Goal: Task Accomplishment & Management: Manage account settings

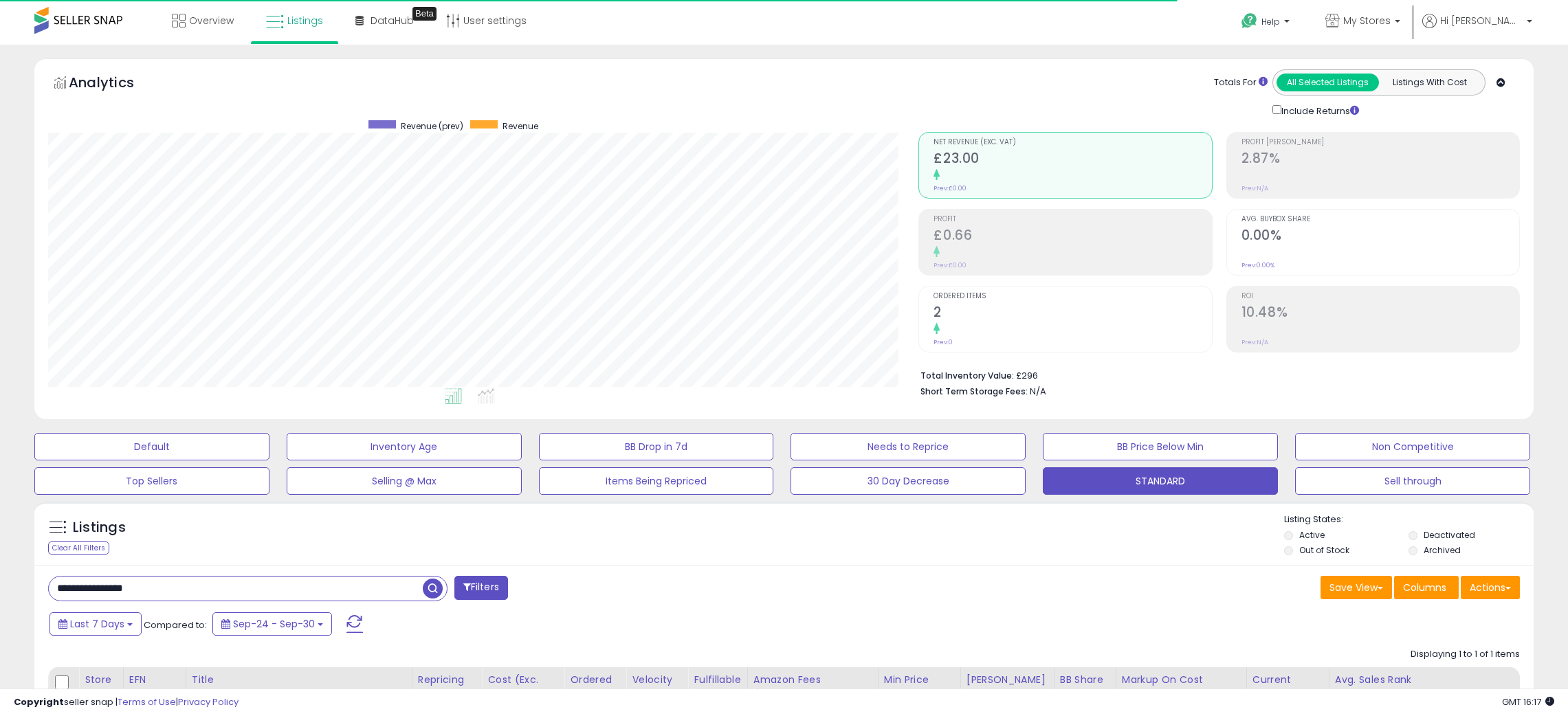
select select "**"
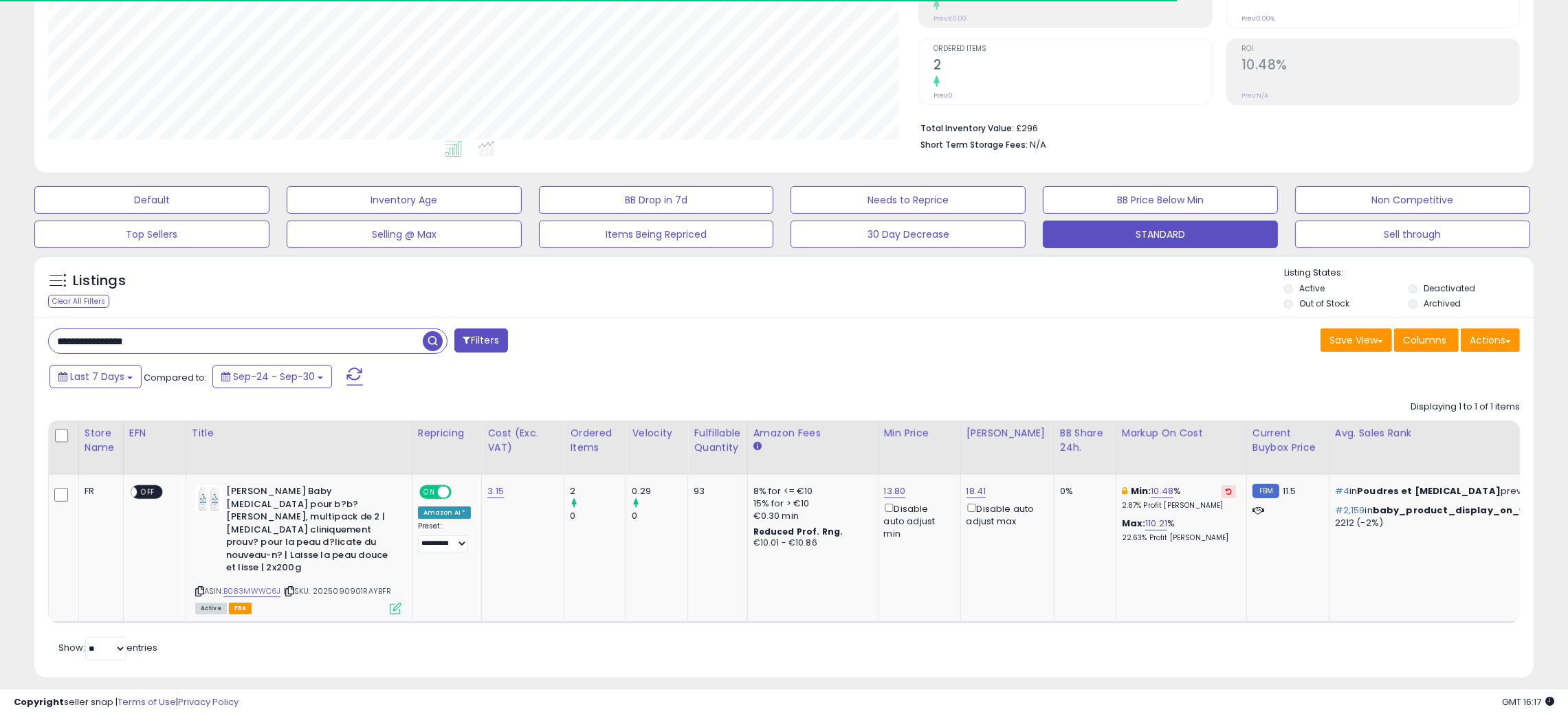
scroll to position [281, 871]
click at [889, 492] on link "13.80" at bounding box center [895, 492] width 22 height 14
click at [917, 315] on div "Listings Clear All Filters" at bounding box center [784, 286] width 1499 height 63
click at [962, 444] on icon "button" at bounding box center [957, 442] width 9 height 9
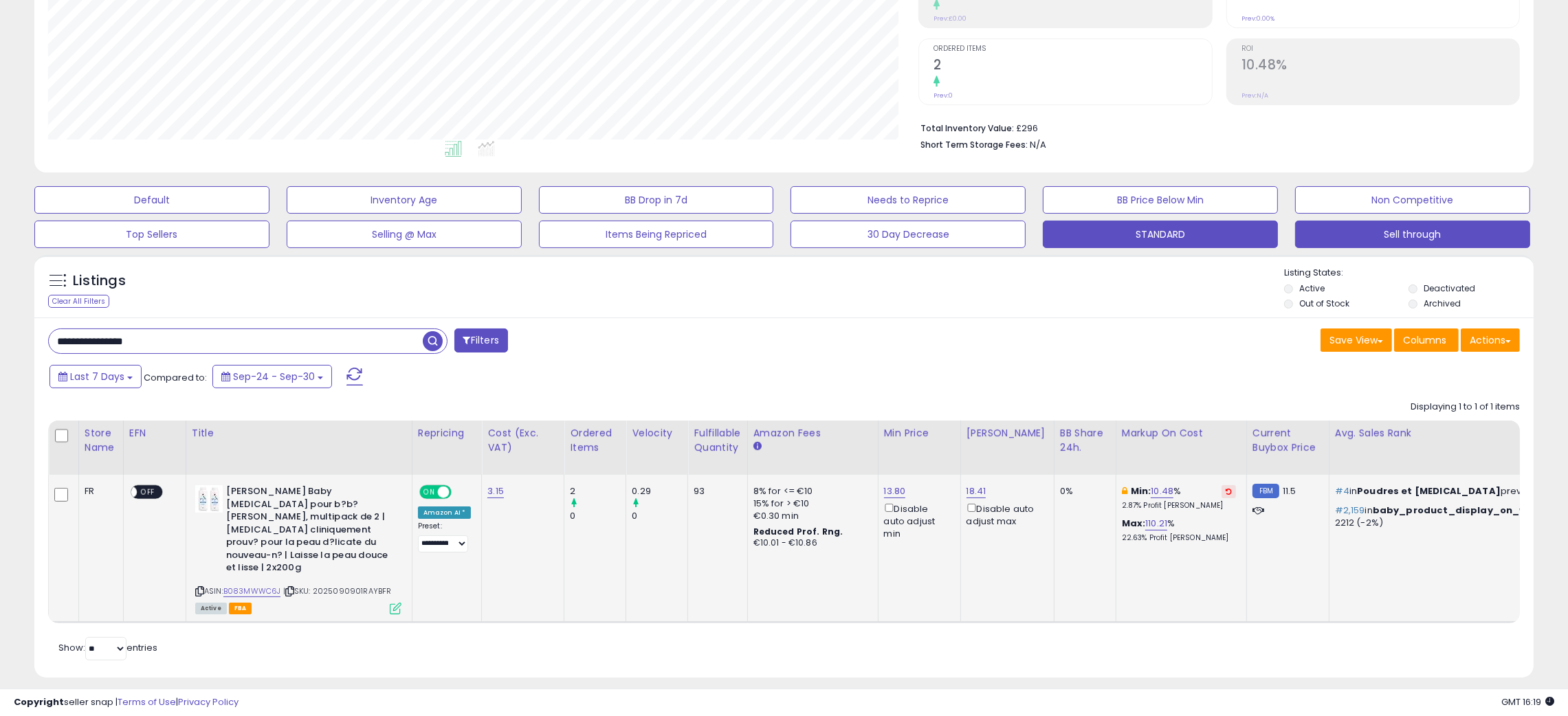
click at [1411, 233] on button "Sell through" at bounding box center [1412, 234] width 235 height 27
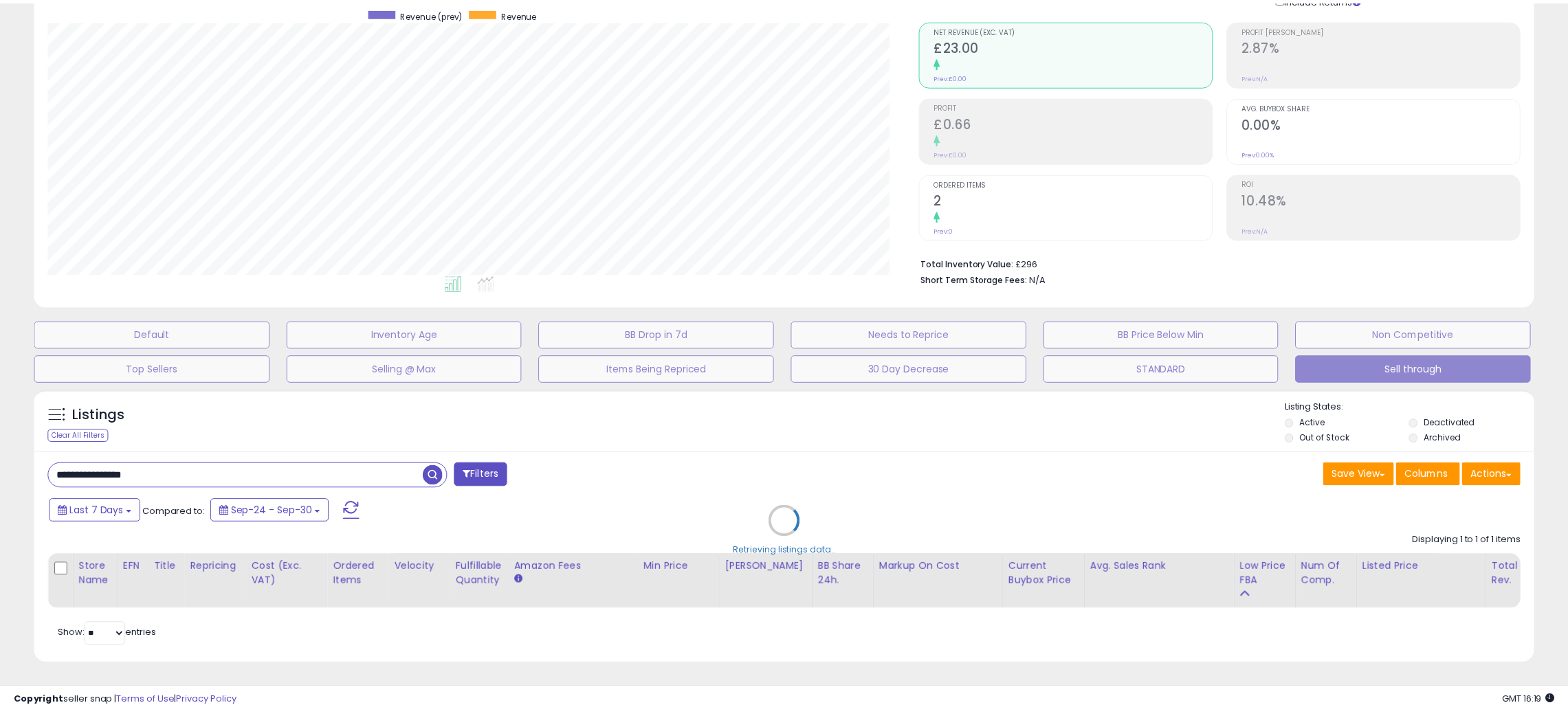
scroll to position [281, 879]
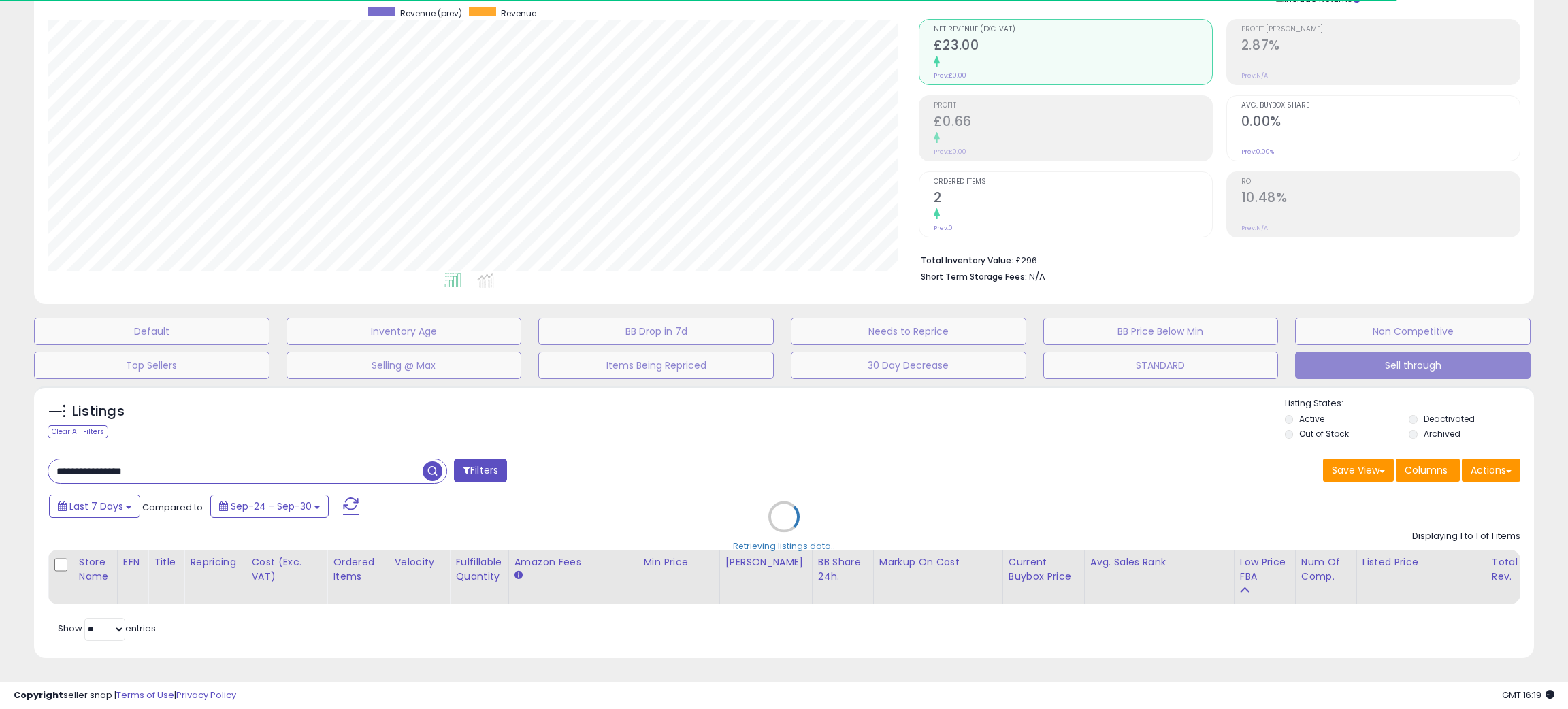
click at [846, 428] on div "Retrieving listings data.." at bounding box center [784, 527] width 1520 height 296
click at [116, 452] on div "Retrieving listings data.." at bounding box center [784, 527] width 1520 height 296
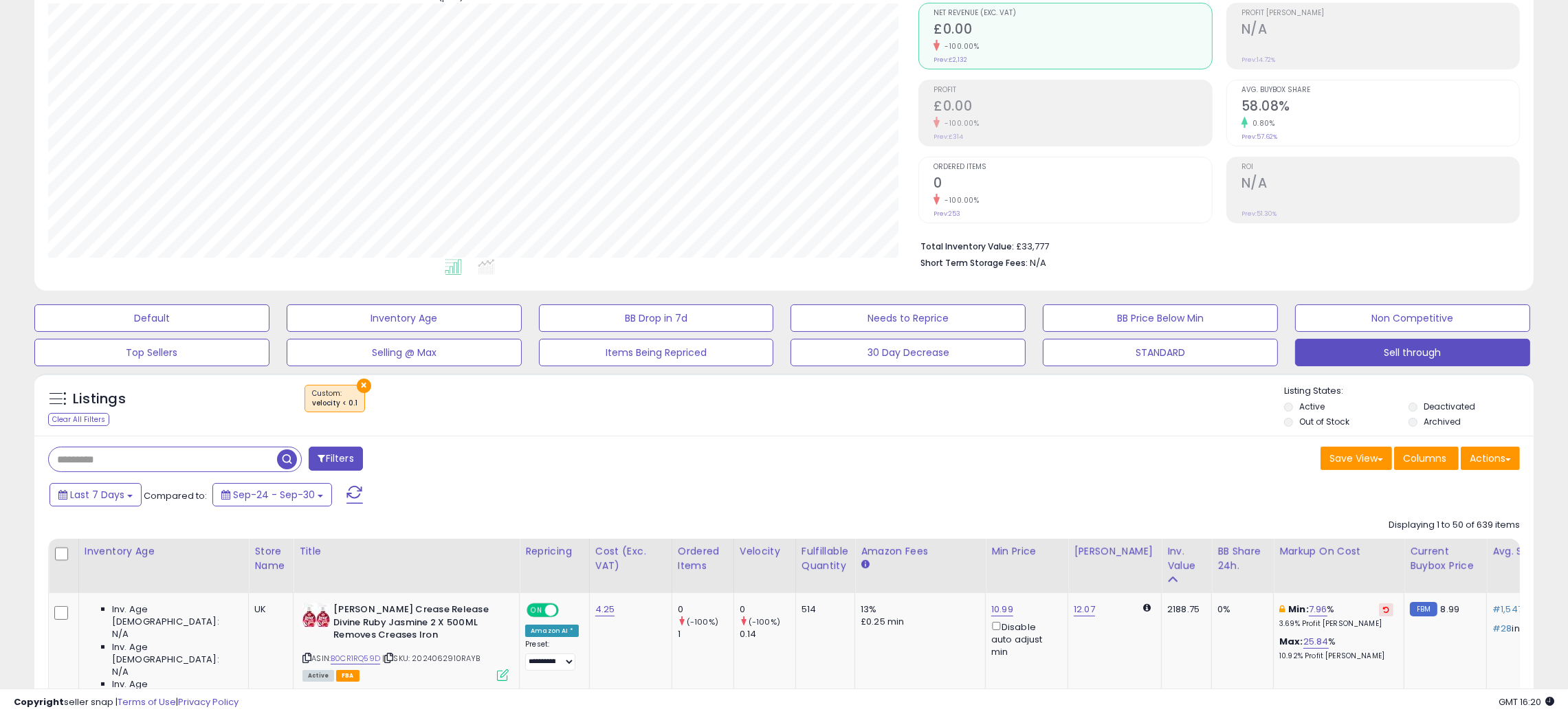
scroll to position [281, 871]
click at [863, 465] on div "Save View Save As New View Columns Actions [GEOGRAPHIC_DATA]" at bounding box center [1157, 460] width 746 height 26
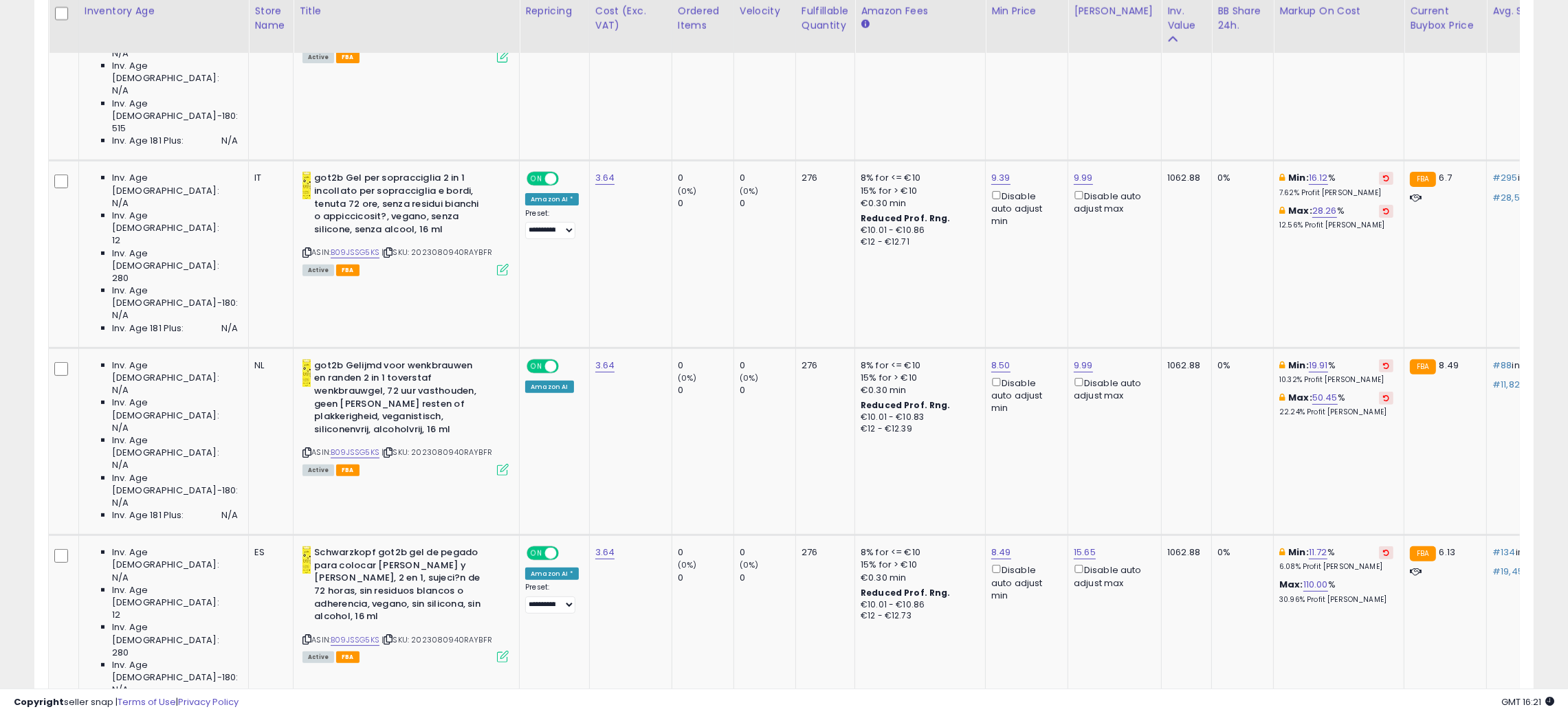
scroll to position [788, 0]
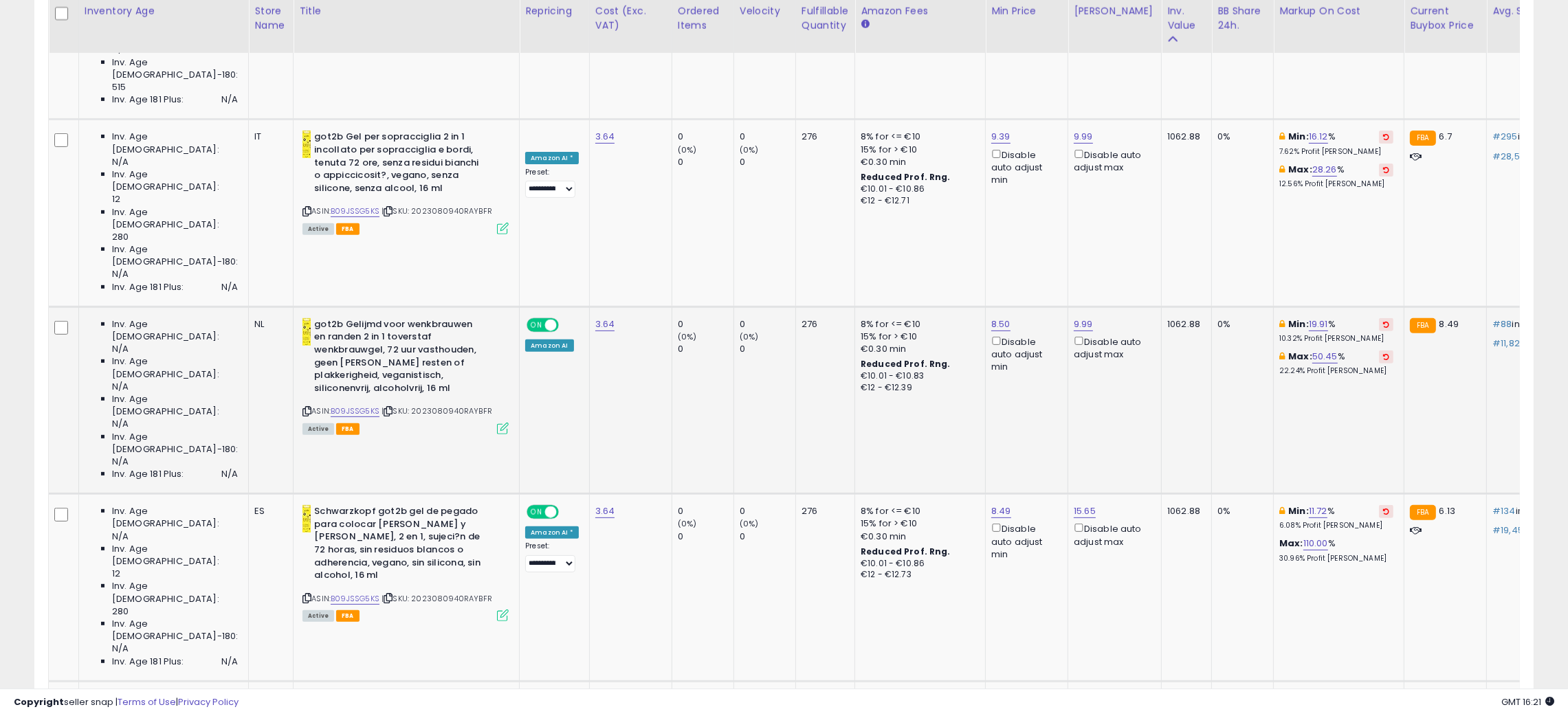
click at [329, 318] on div "ASIN: B09JSSG5KS | SKU: 2023080940RAYBFR Active FBA" at bounding box center [405, 376] width 206 height 115
click at [339, 405] on link "B09JSSG5KS" at bounding box center [355, 411] width 49 height 12
click at [991, 318] on link "8.50" at bounding box center [1001, 325] width 19 height 14
type input "****"
click at [1021, 123] on icon "submit" at bounding box center [1016, 119] width 9 height 9
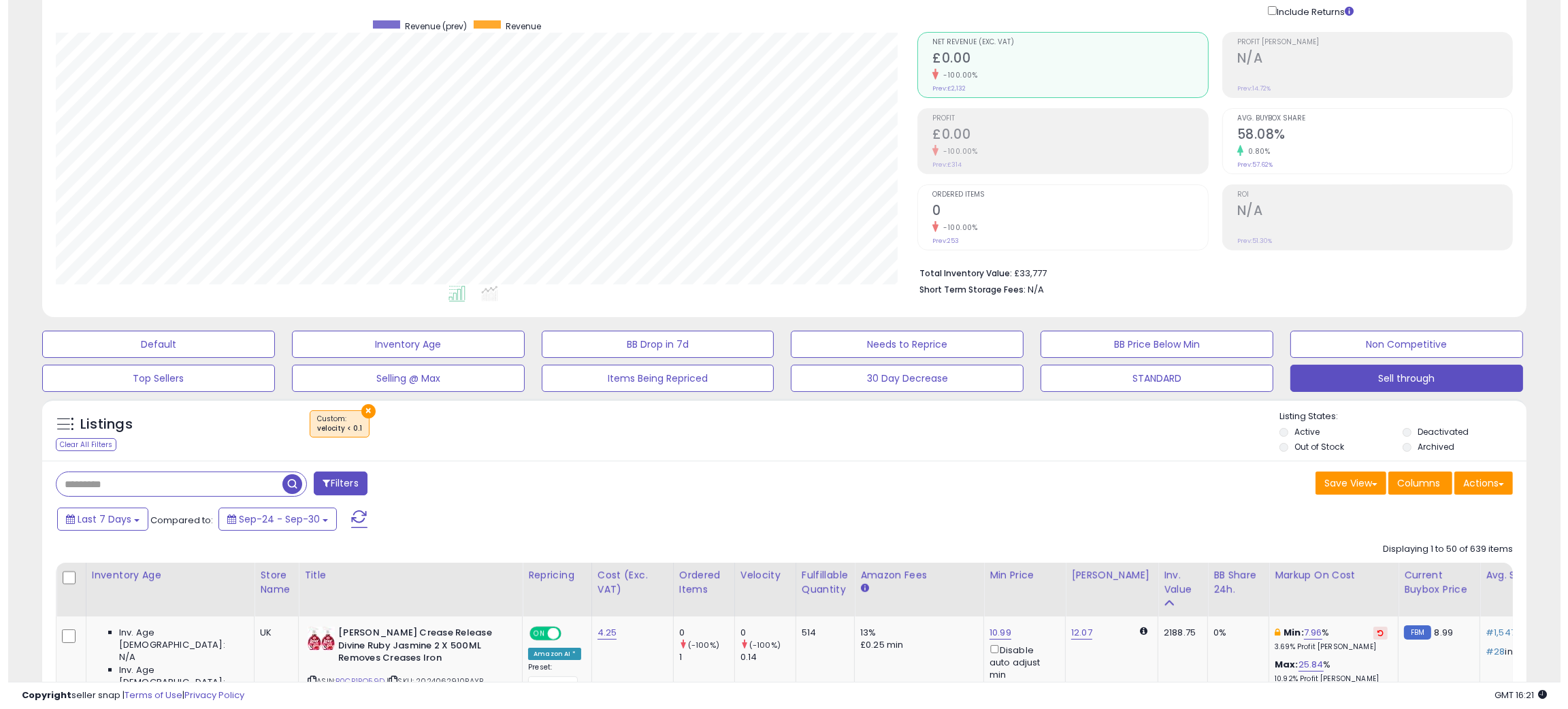
scroll to position [0, 0]
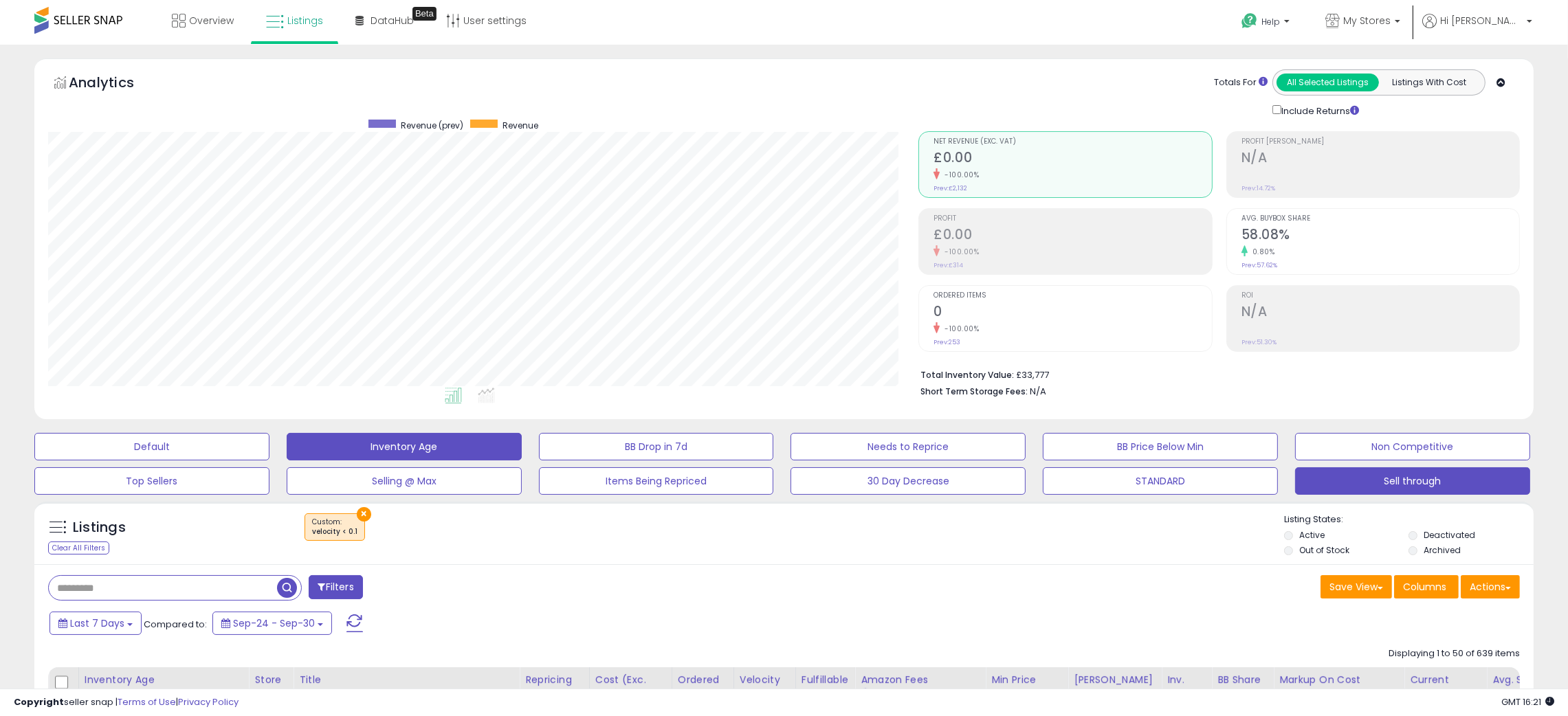
click at [419, 448] on button "Inventory Age" at bounding box center [404, 446] width 235 height 27
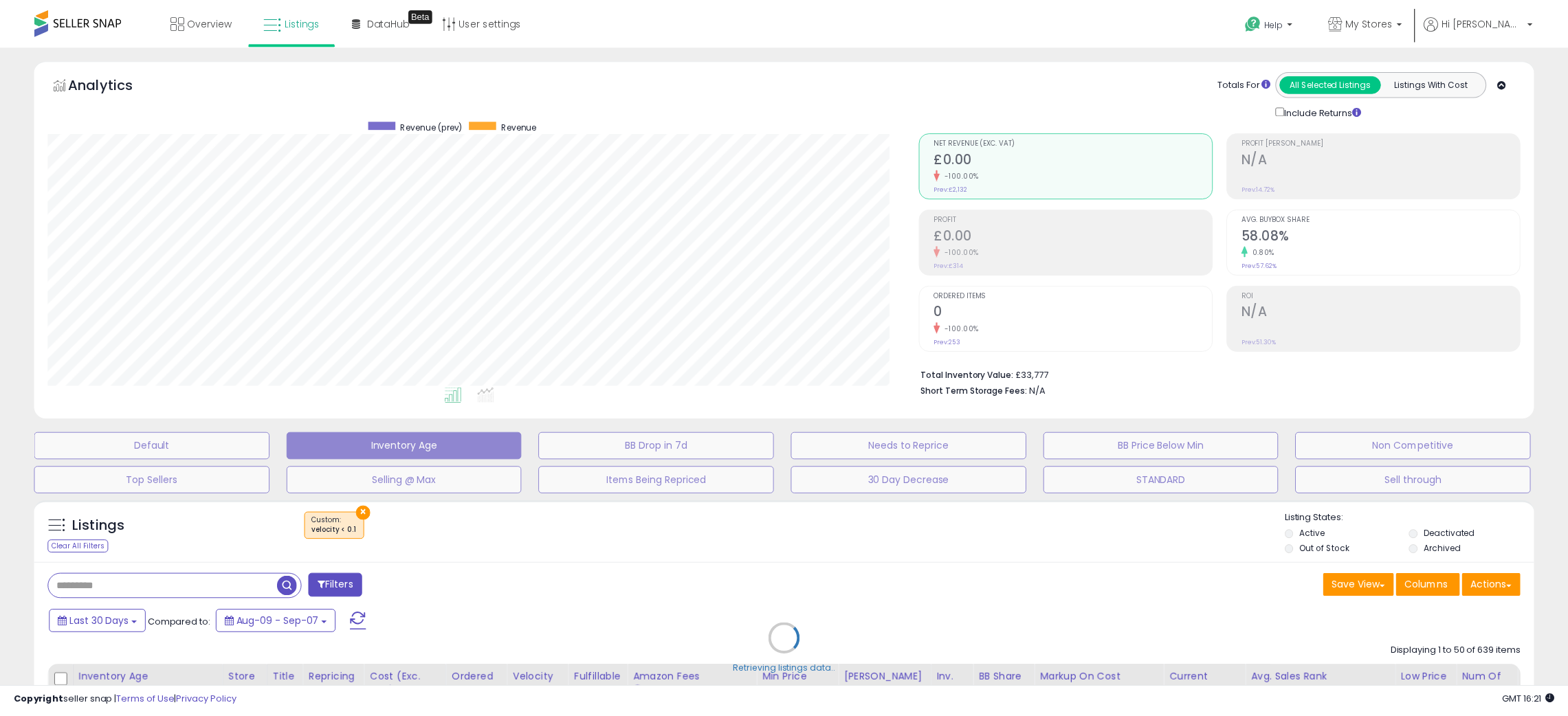
scroll to position [281, 879]
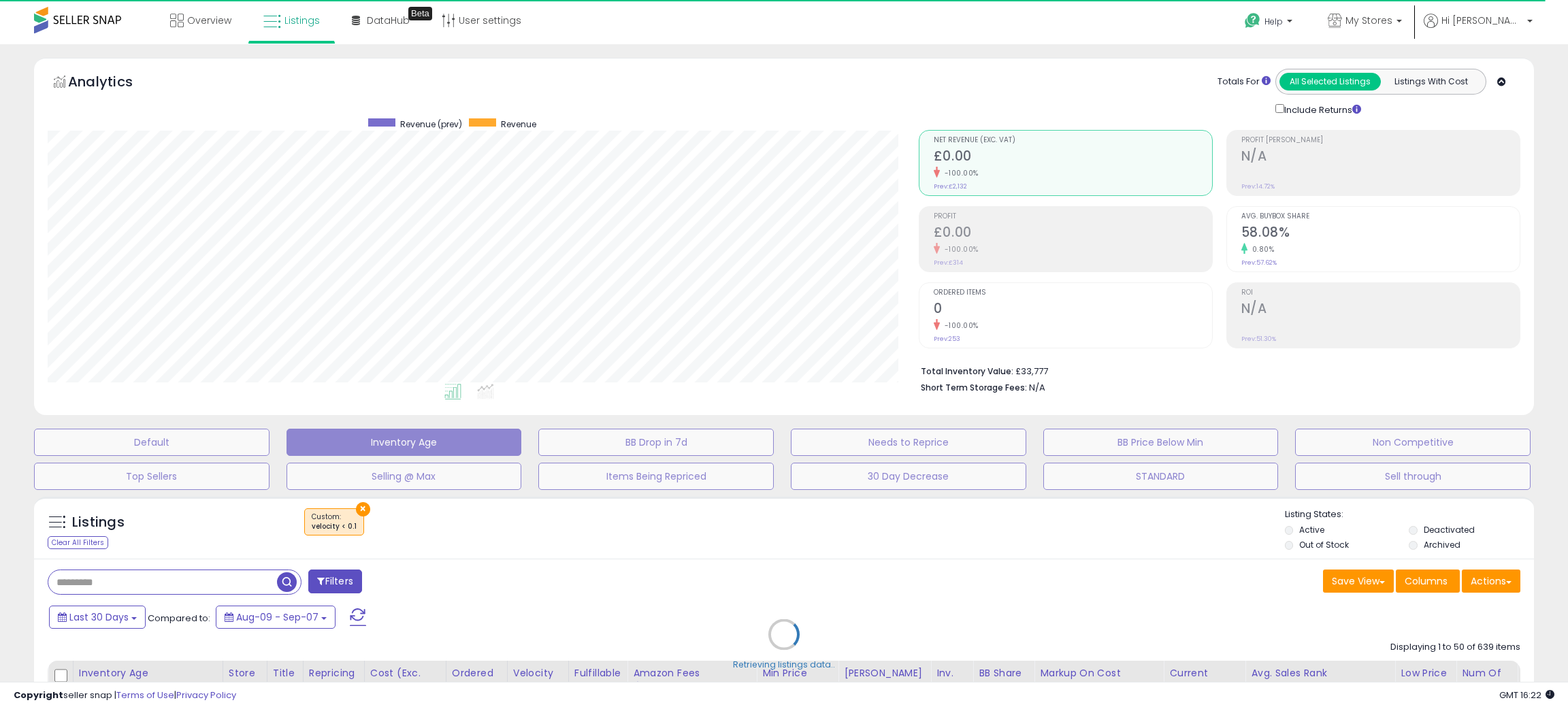
click at [885, 540] on div "Retrieving listings data.." at bounding box center [784, 645] width 1520 height 310
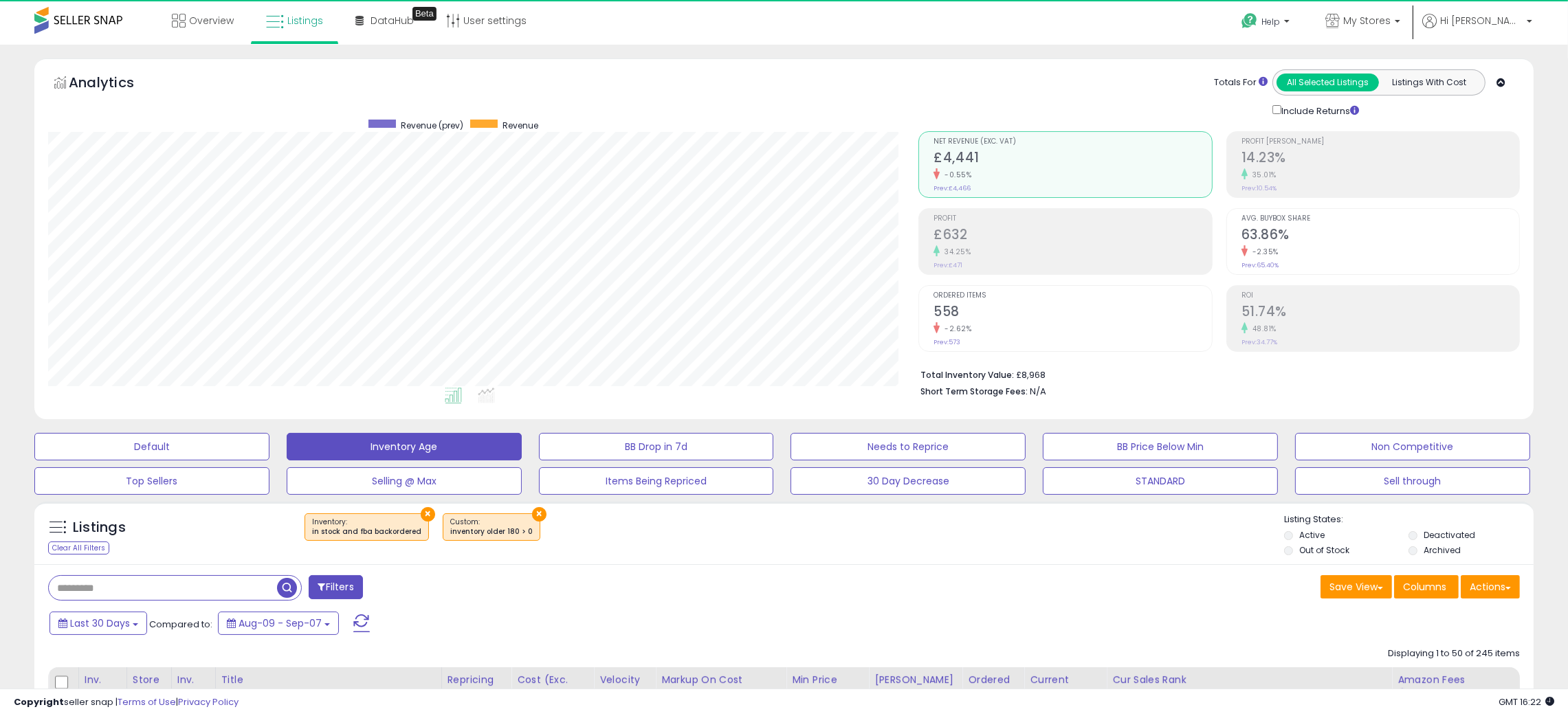
scroll to position [281, 871]
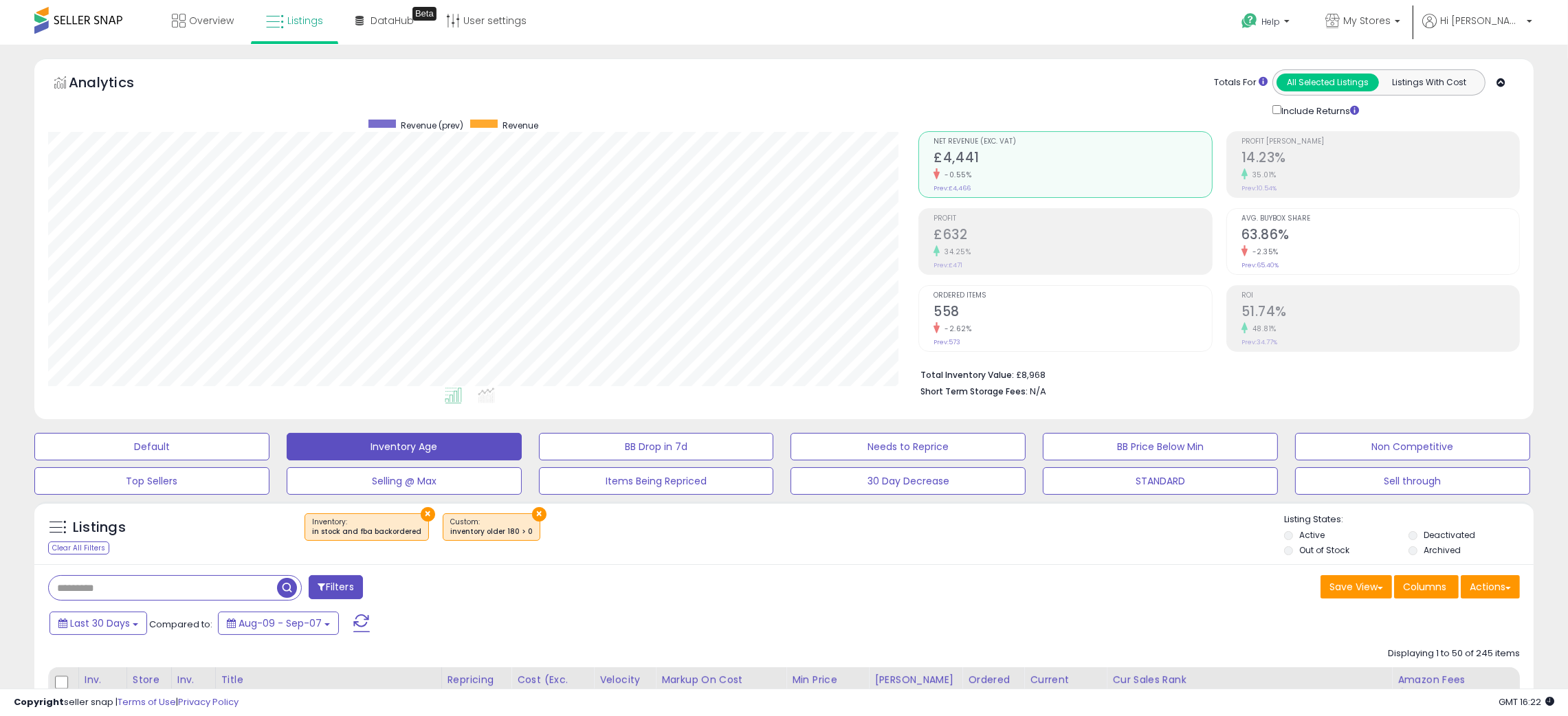
click at [787, 535] on div "× Inventory : in stock and fba backordered ×" at bounding box center [786, 532] width 998 height 38
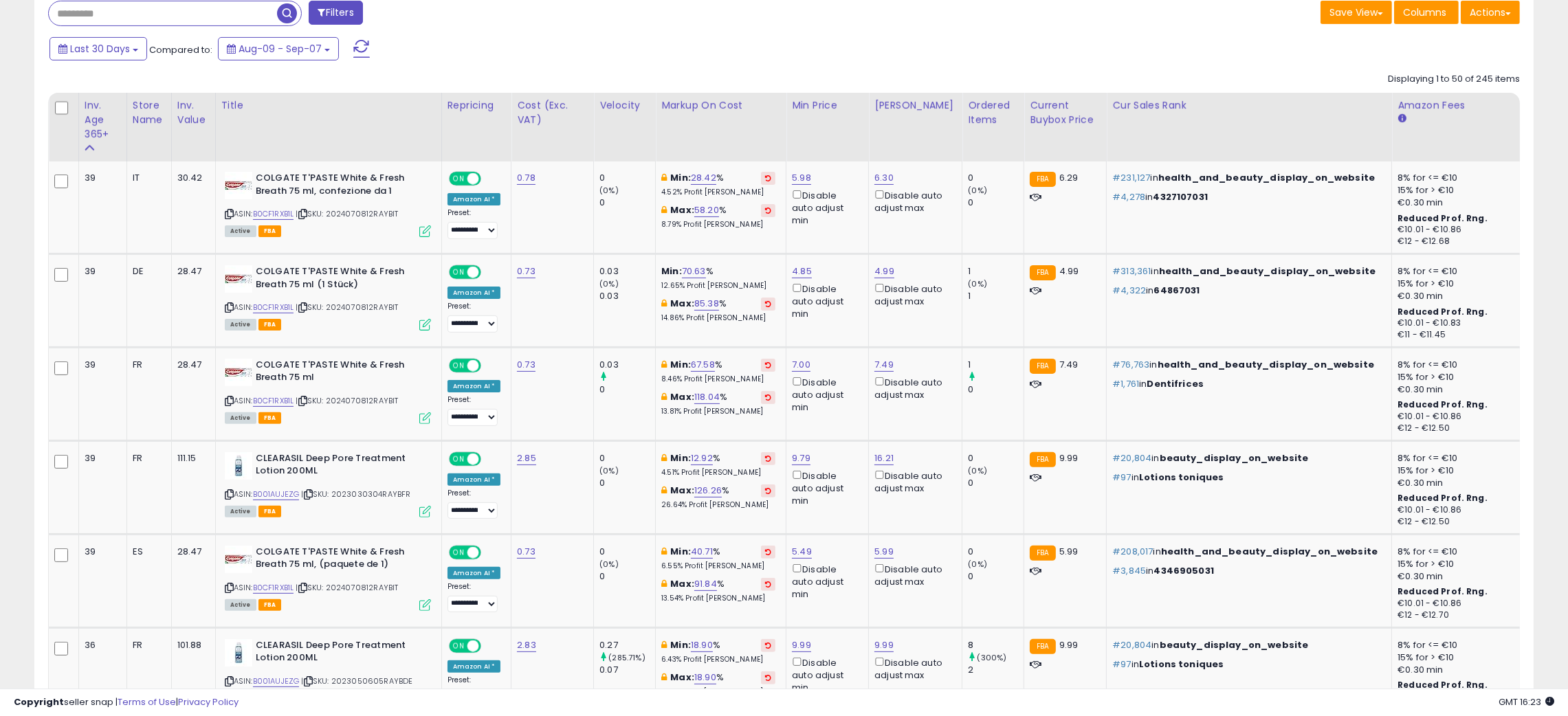
scroll to position [577, 0]
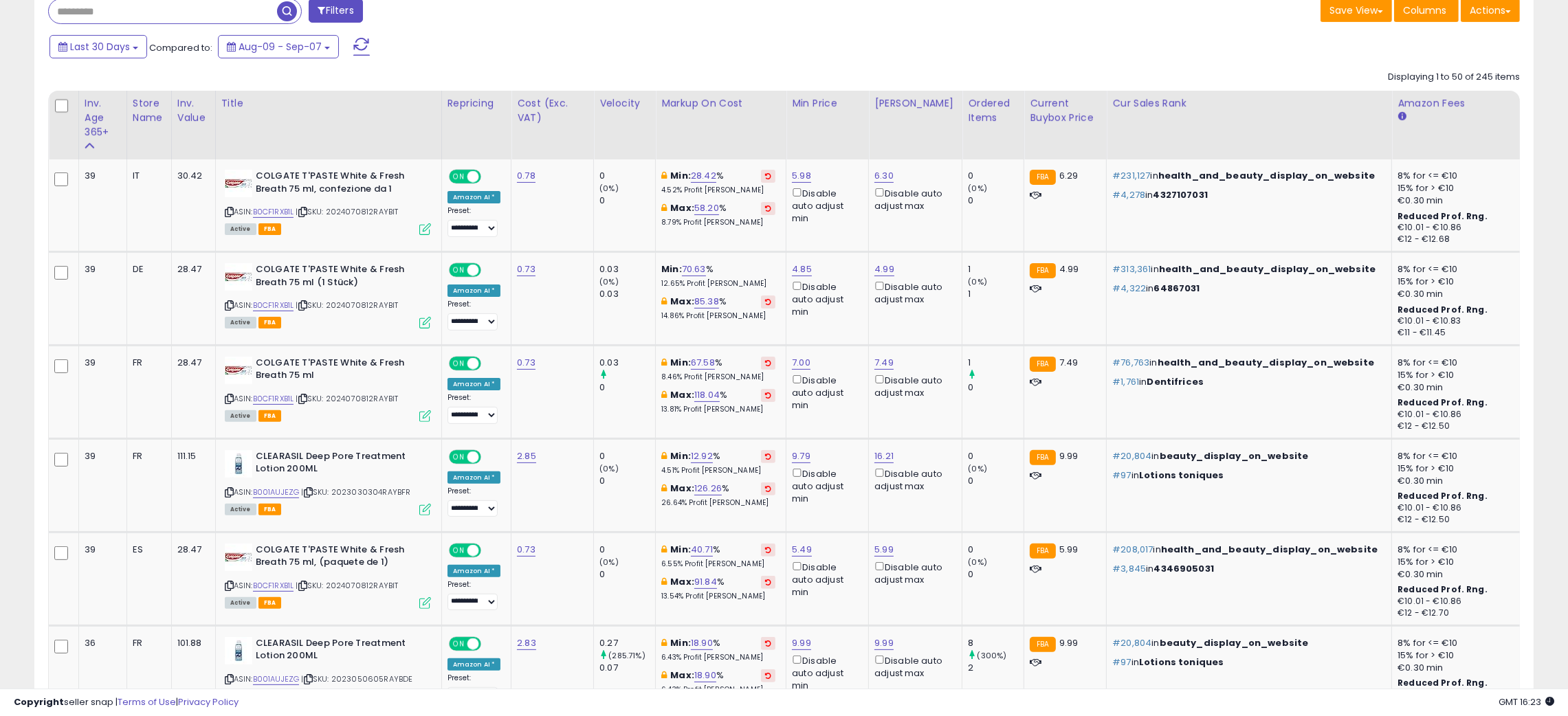
click at [787, 535] on td "5.49 Disable auto adjust min" at bounding box center [827, 579] width 82 height 93
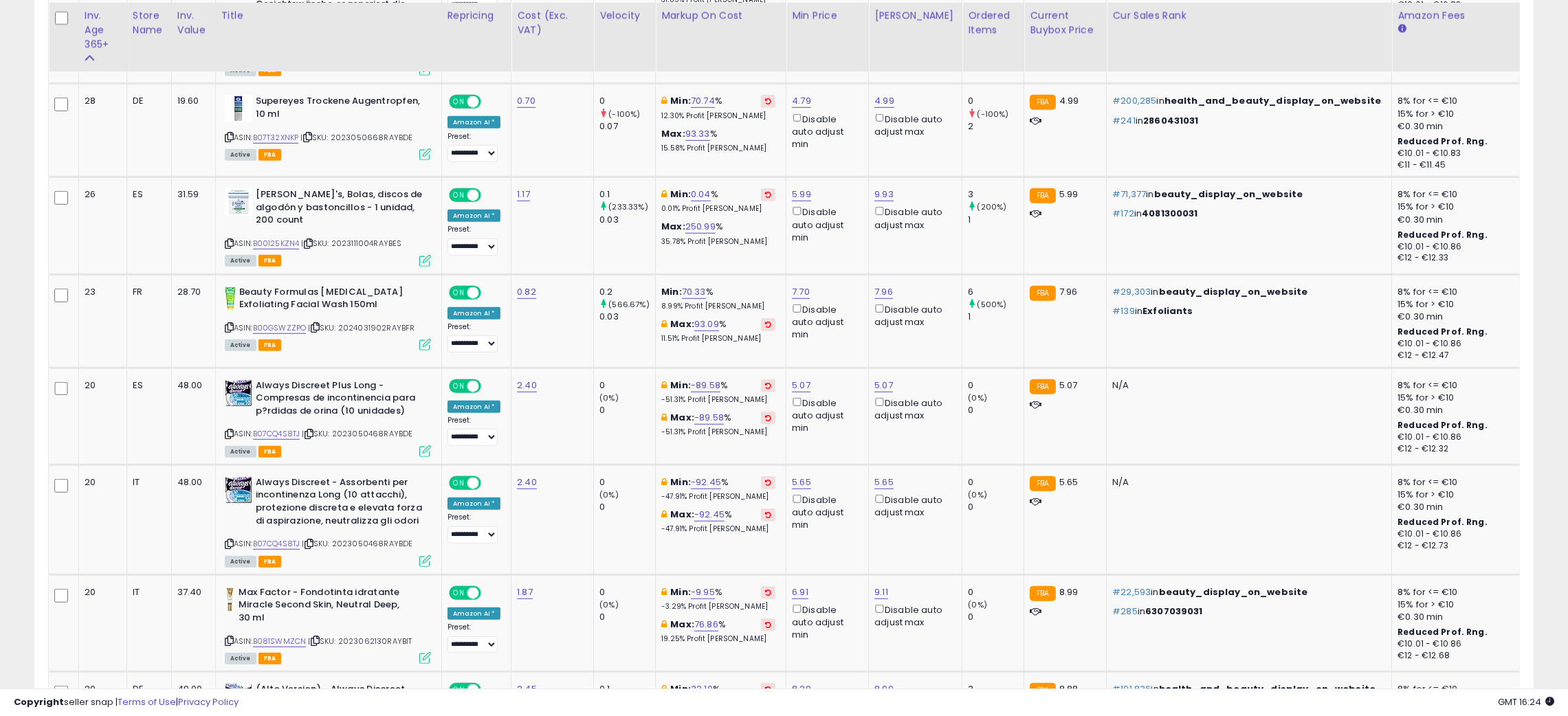
scroll to position [1402, 0]
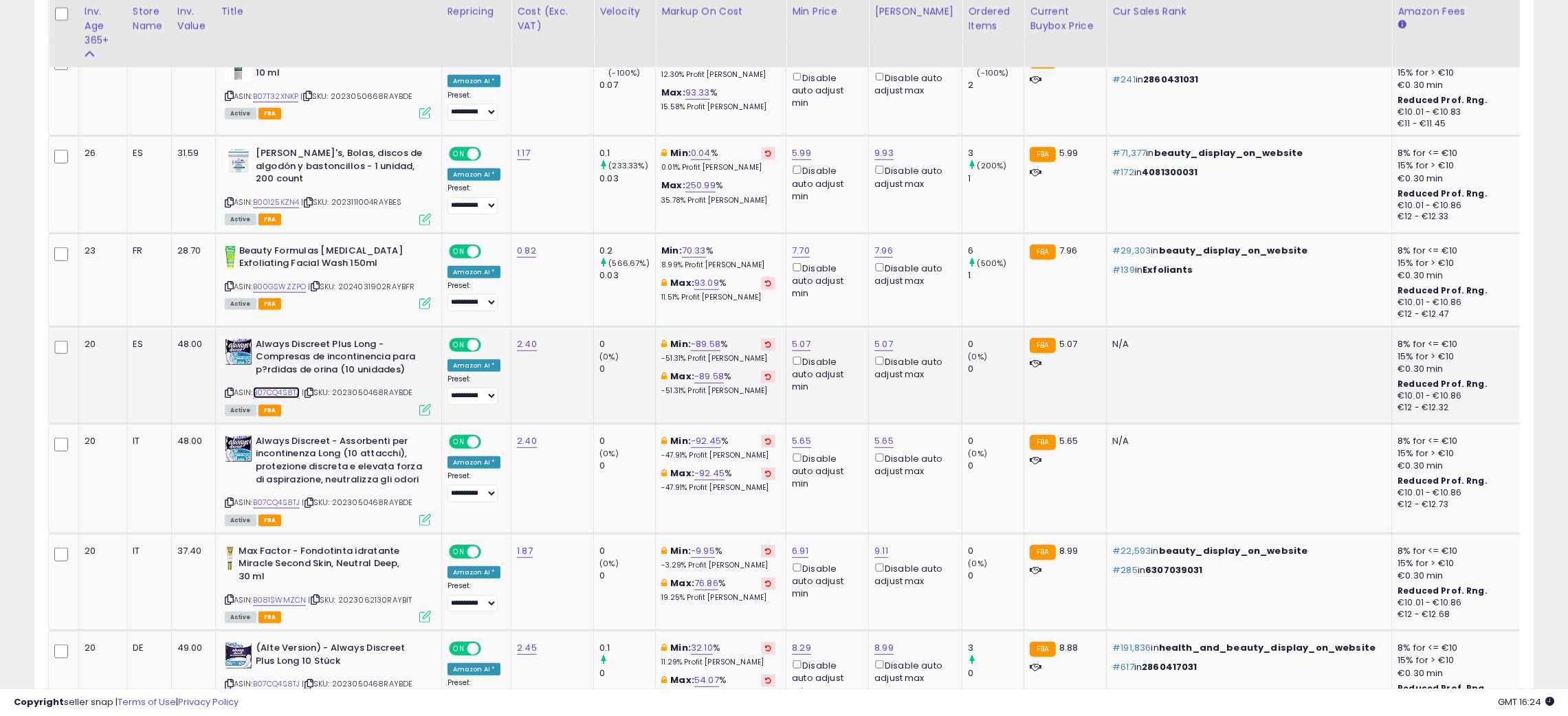
click at [279, 387] on link "B07CQ4S8TJ" at bounding box center [276, 392] width 47 height 12
click at [797, 338] on link "5.07" at bounding box center [802, 345] width 19 height 14
type input "*"
type input "****"
click at [847, 294] on button "submit" at bounding box center [835, 287] width 23 height 20
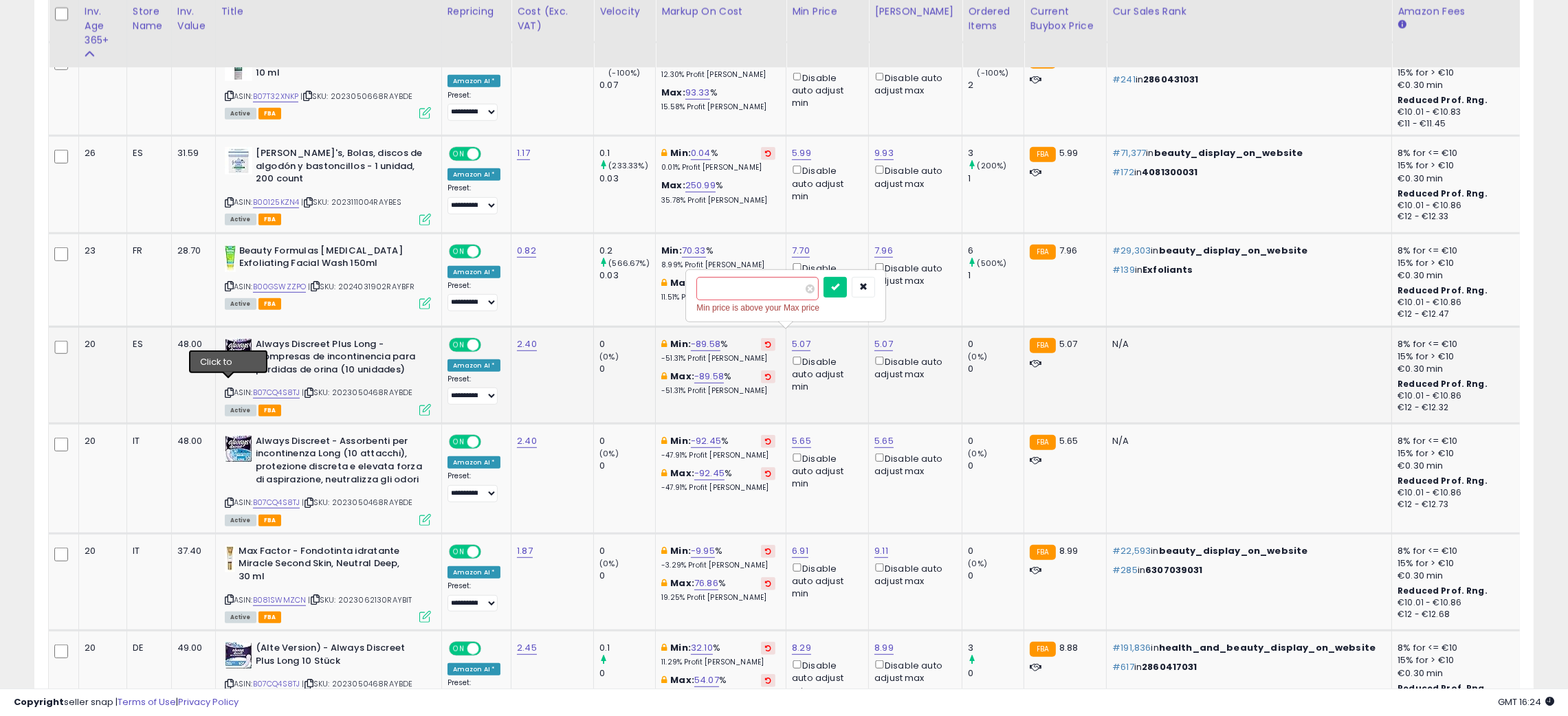
click at [226, 389] on icon at bounding box center [229, 393] width 9 height 8
click at [839, 286] on icon "submit" at bounding box center [835, 286] width 9 height 9
click at [461, 339] on span "ON" at bounding box center [459, 344] width 17 height 12
click at [458, 441] on div "ON OFF" at bounding box center [465, 441] width 33 height 15
click at [455, 440] on div "ON OFF" at bounding box center [467, 442] width 33 height 12
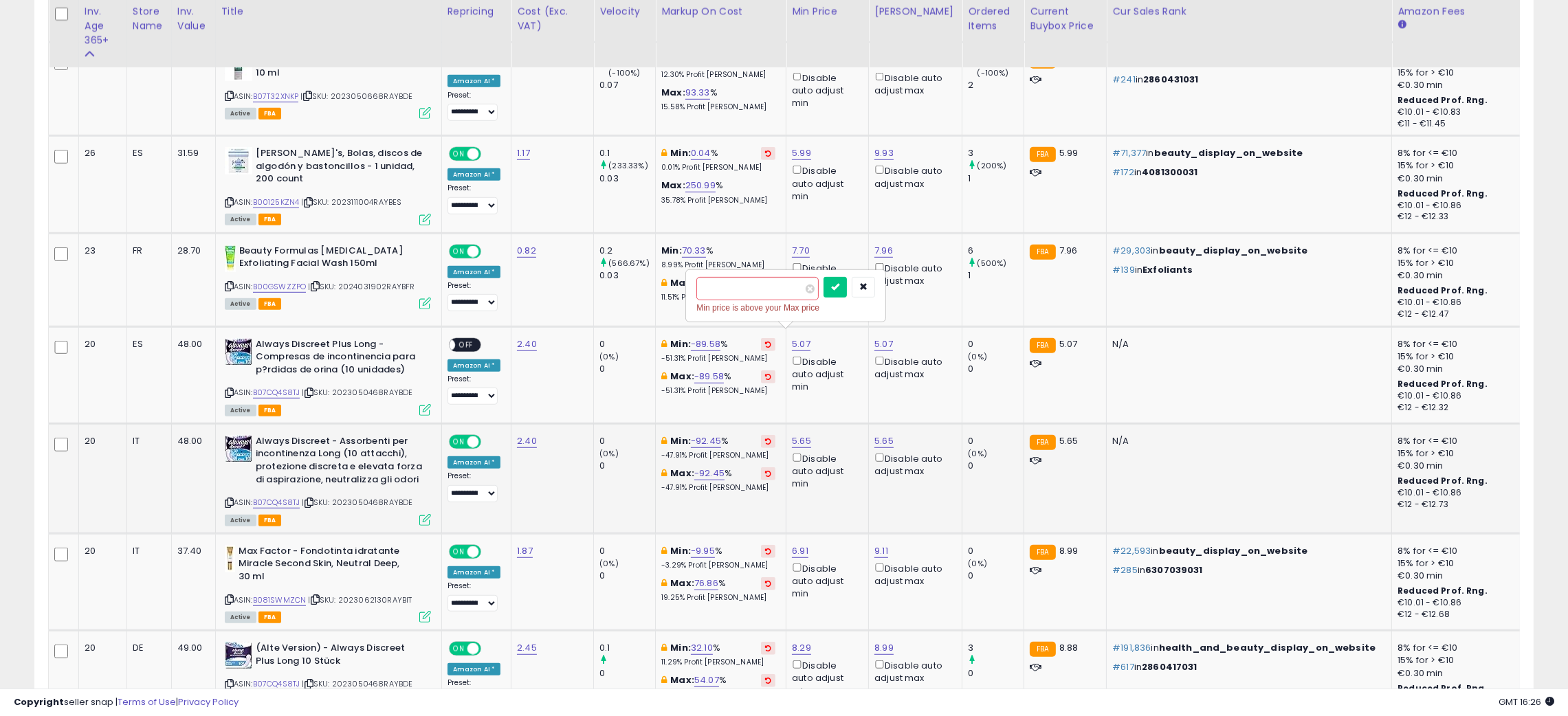
click at [456, 437] on span "ON" at bounding box center [459, 442] width 17 height 12
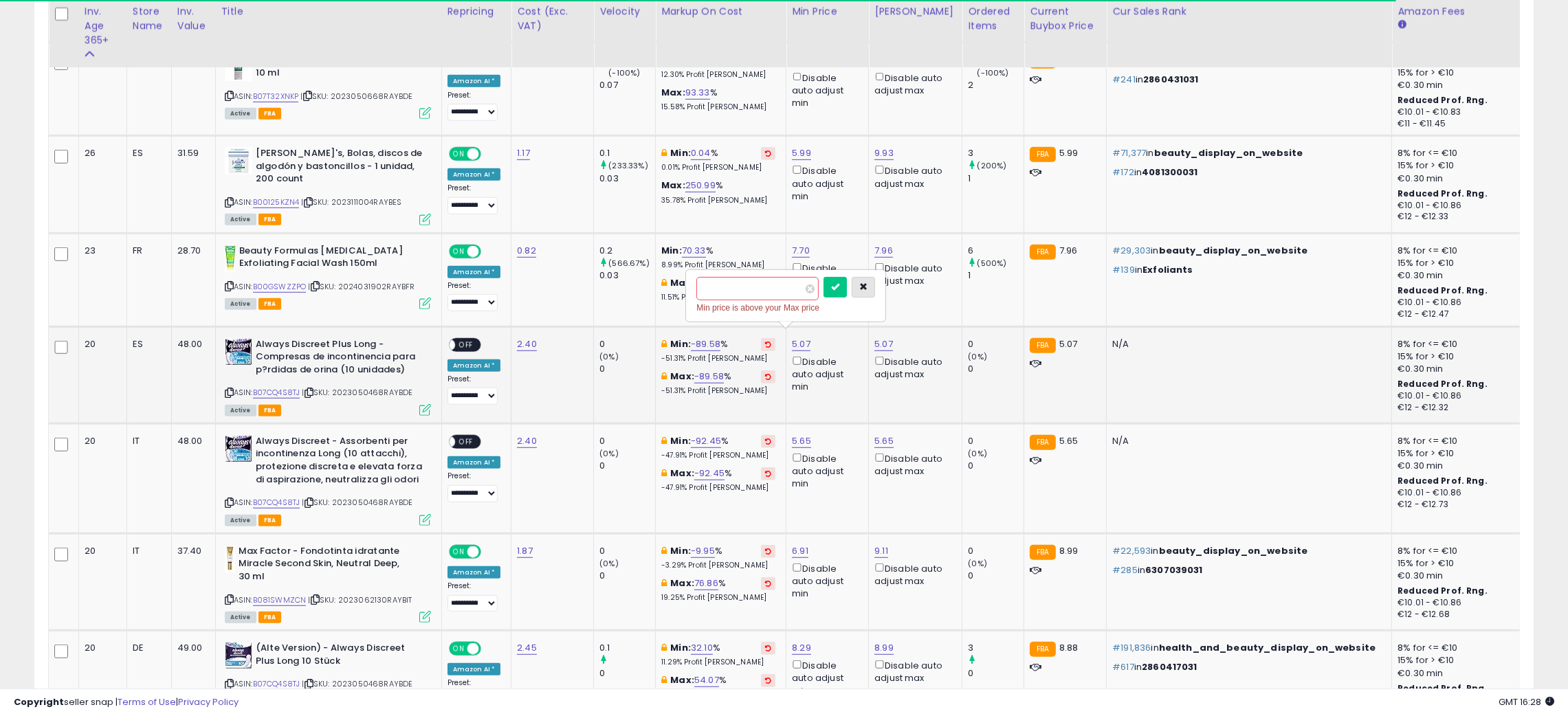
click at [868, 288] on icon "button" at bounding box center [863, 286] width 9 height 9
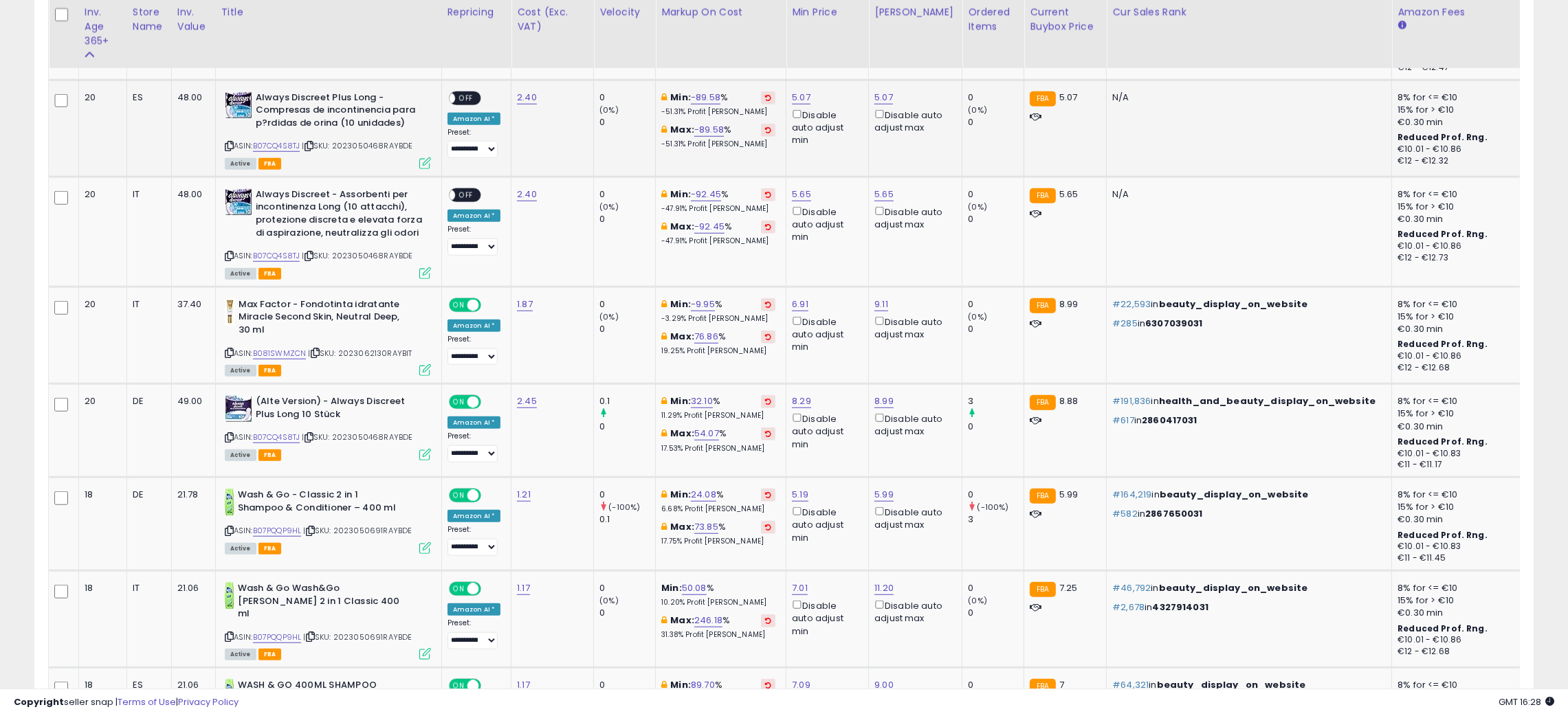
scroll to position [1650, 0]
click at [272, 346] on link "B081SWMZCN" at bounding box center [279, 352] width 54 height 12
click at [875, 297] on link "9.11" at bounding box center [882, 304] width 14 height 14
type input "*"
type input "****"
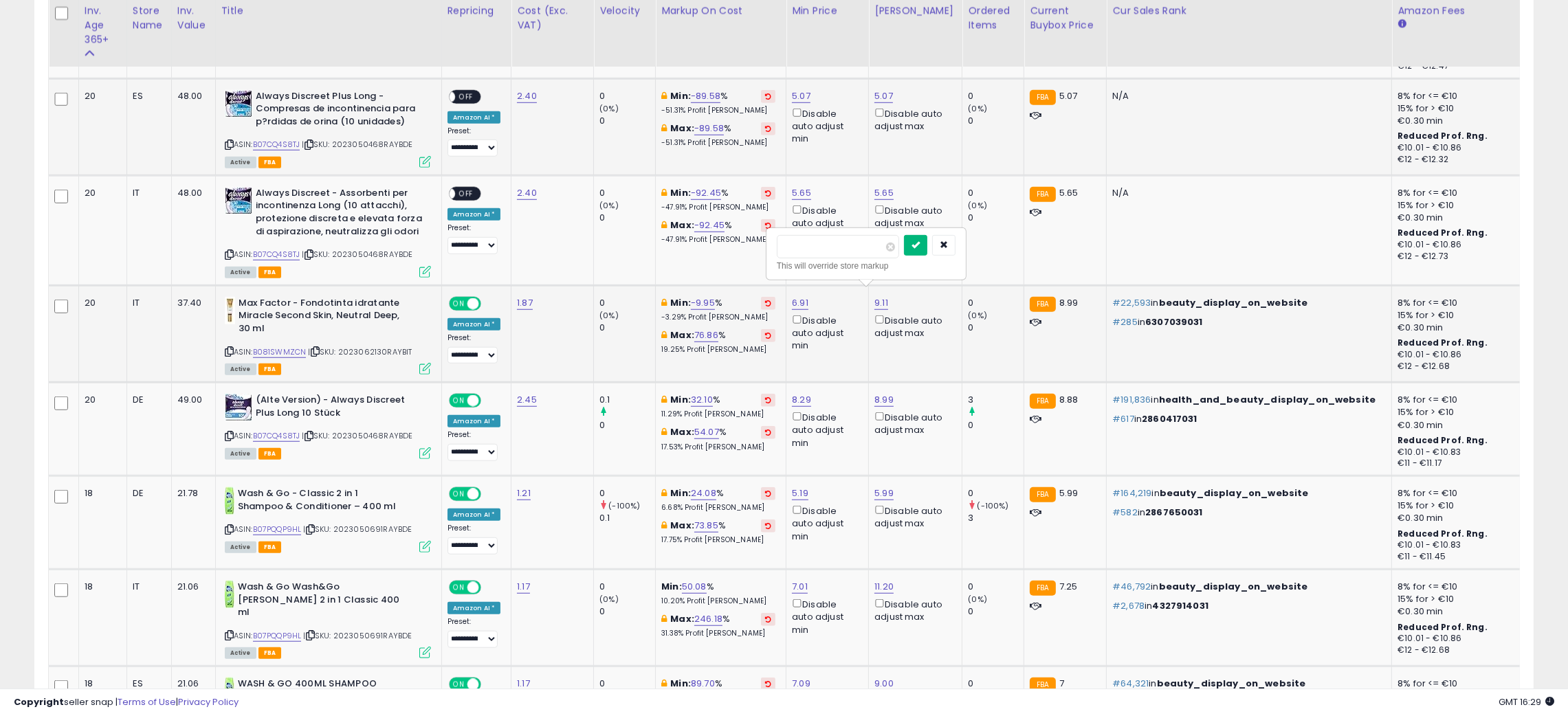
click at [920, 247] on icon "submit" at bounding box center [915, 244] width 9 height 9
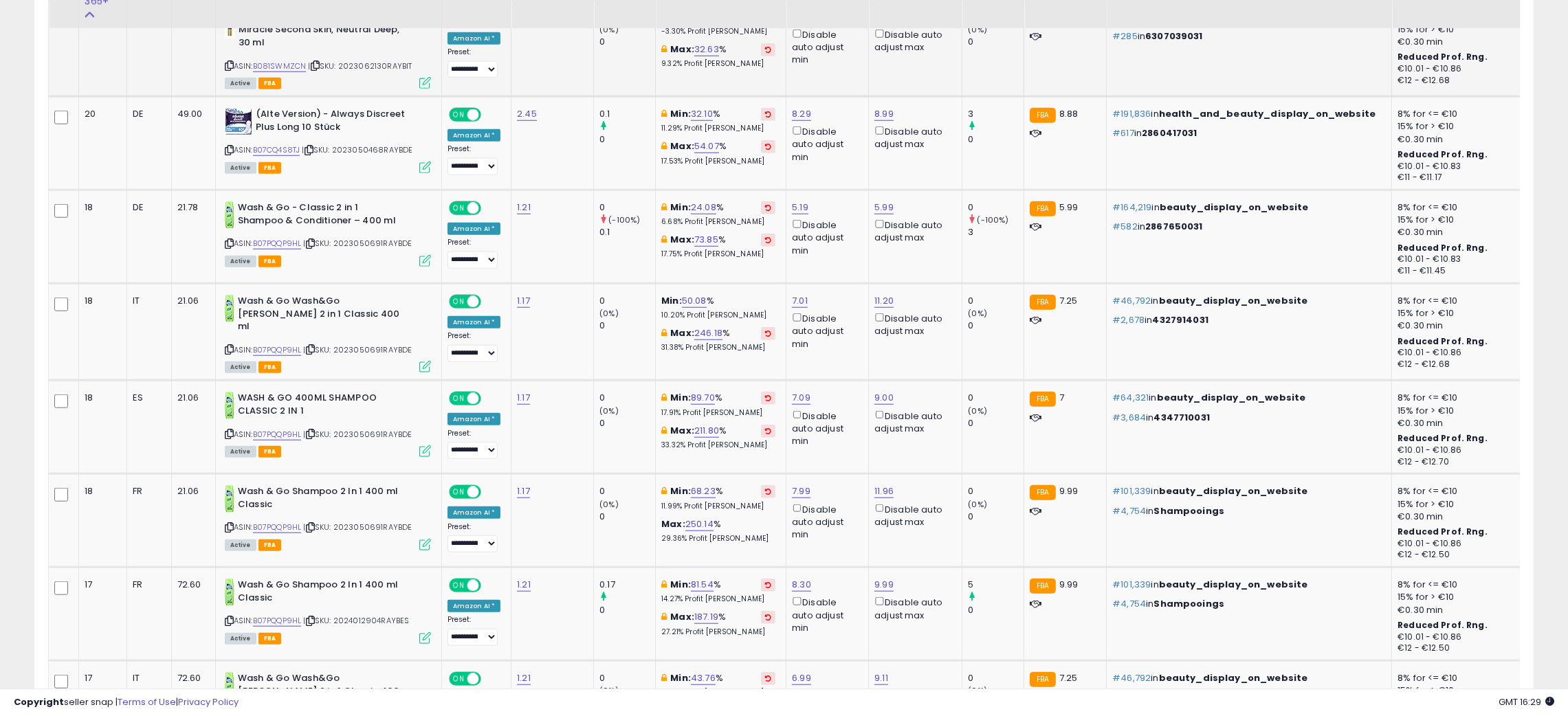
scroll to position [1938, 0]
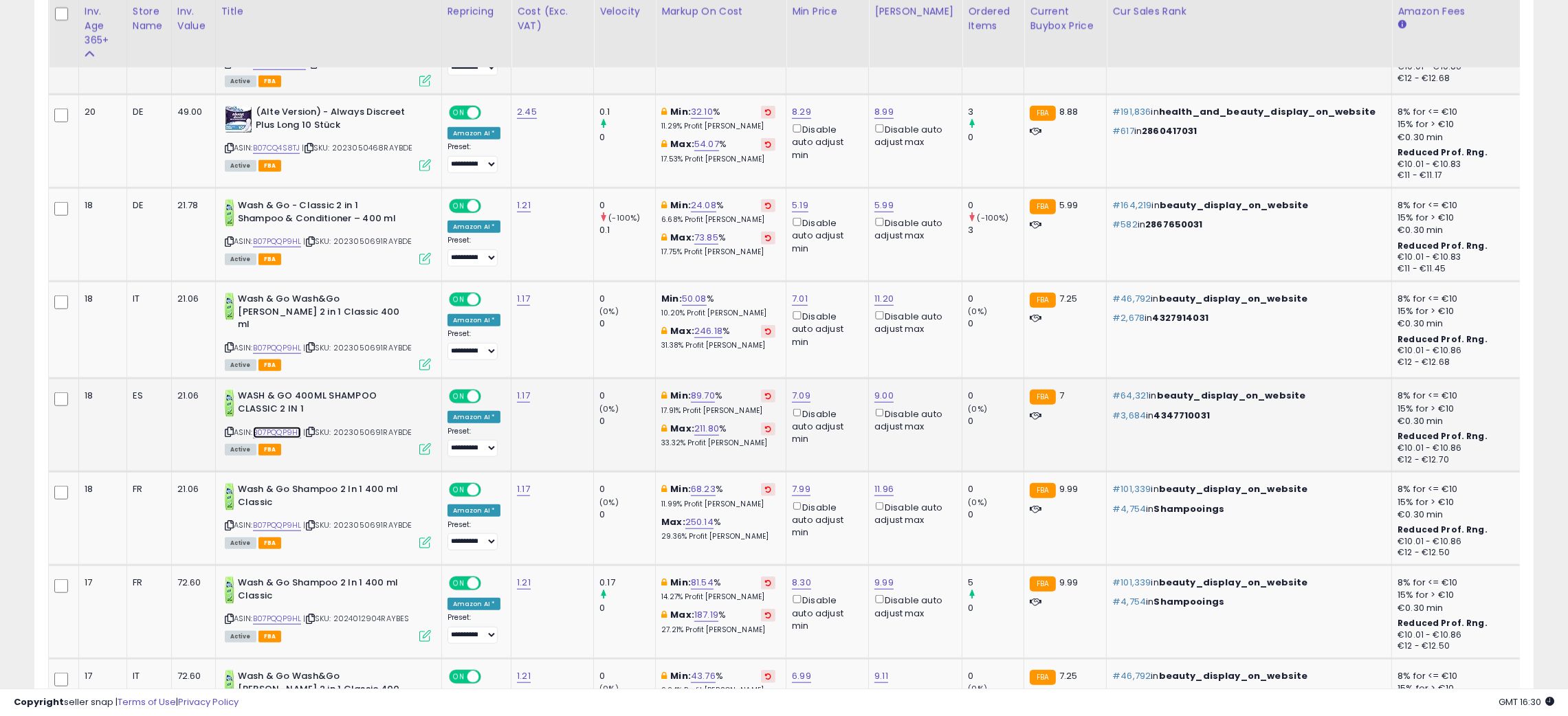
click at [269, 427] on link "B07PQQP9HL" at bounding box center [277, 433] width 49 height 12
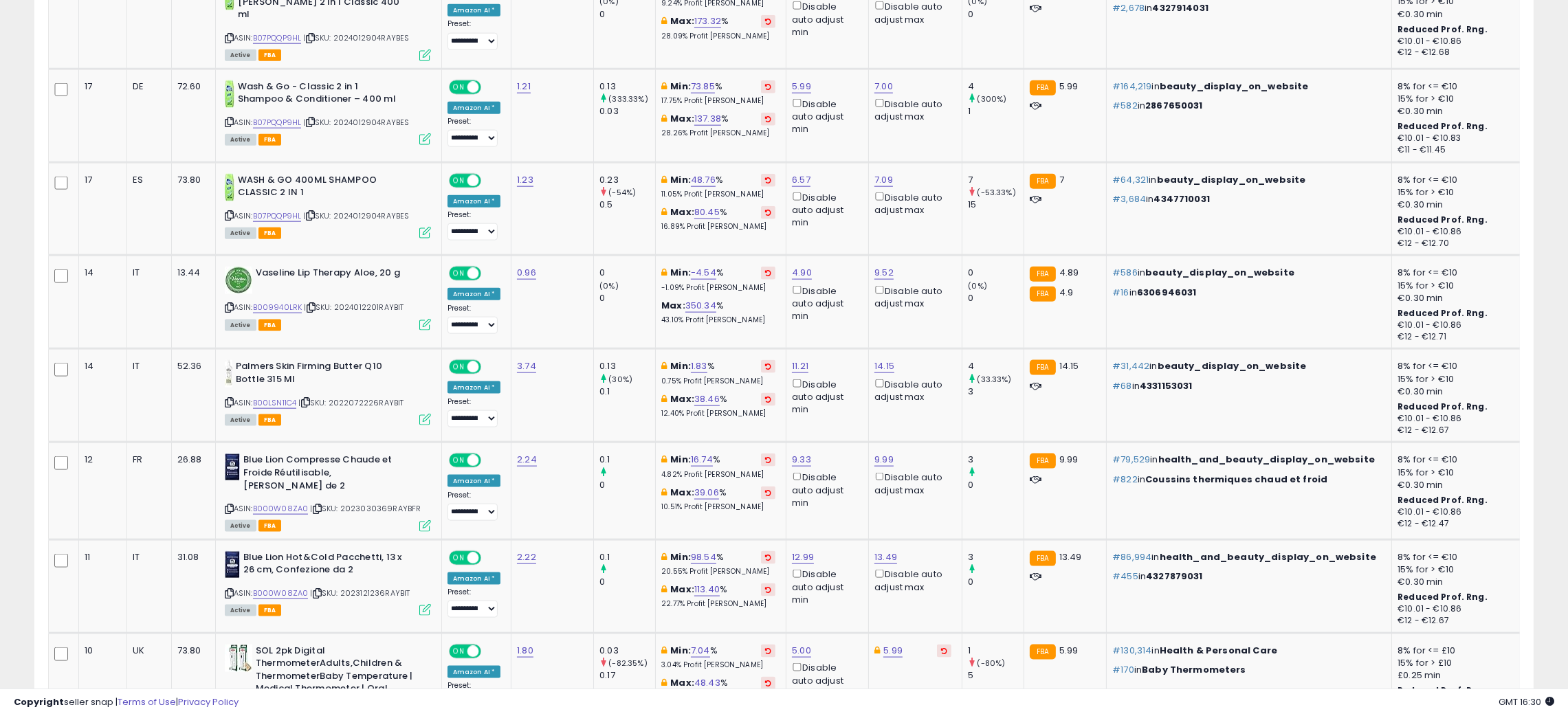
scroll to position [2639, 0]
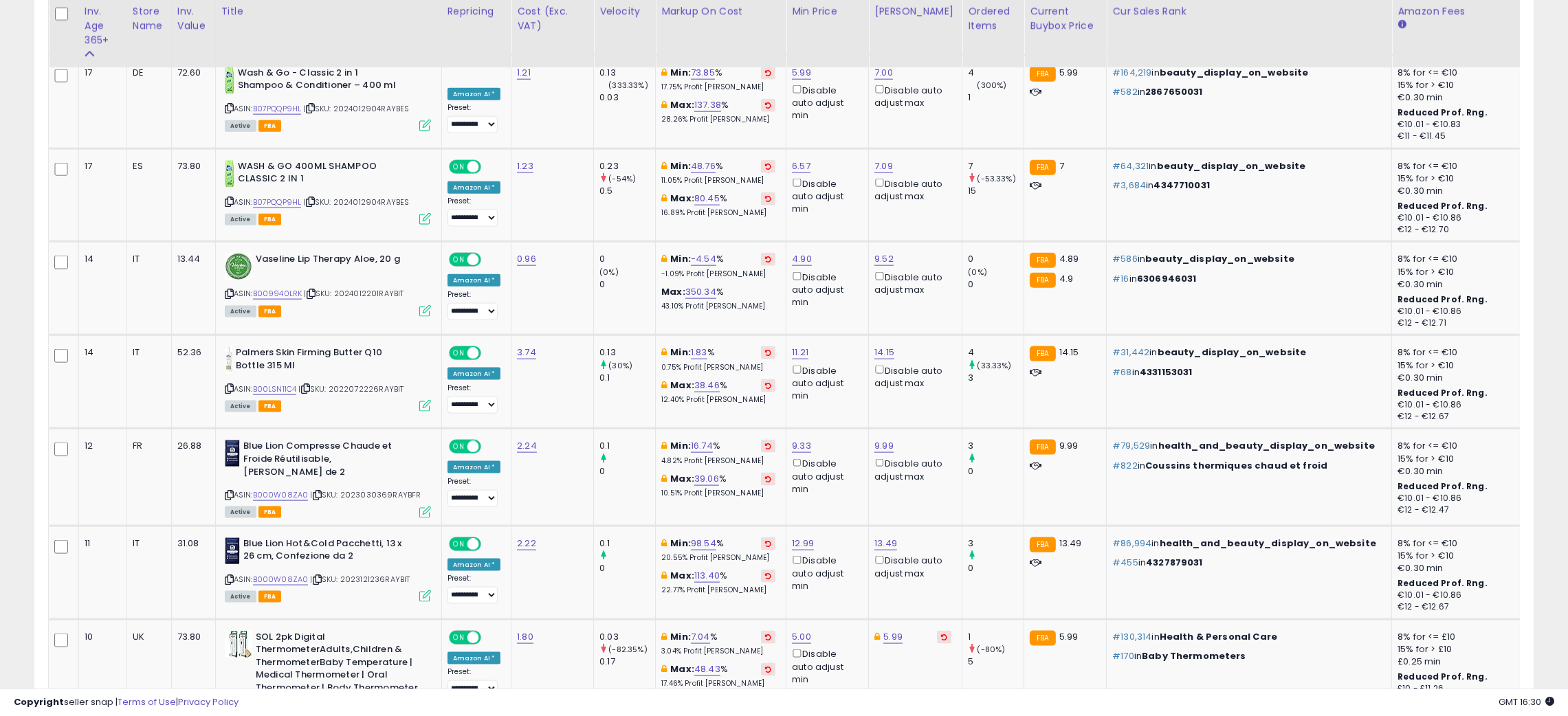
click at [12, 194] on div "**********" at bounding box center [784, 285] width 1554 height 5732
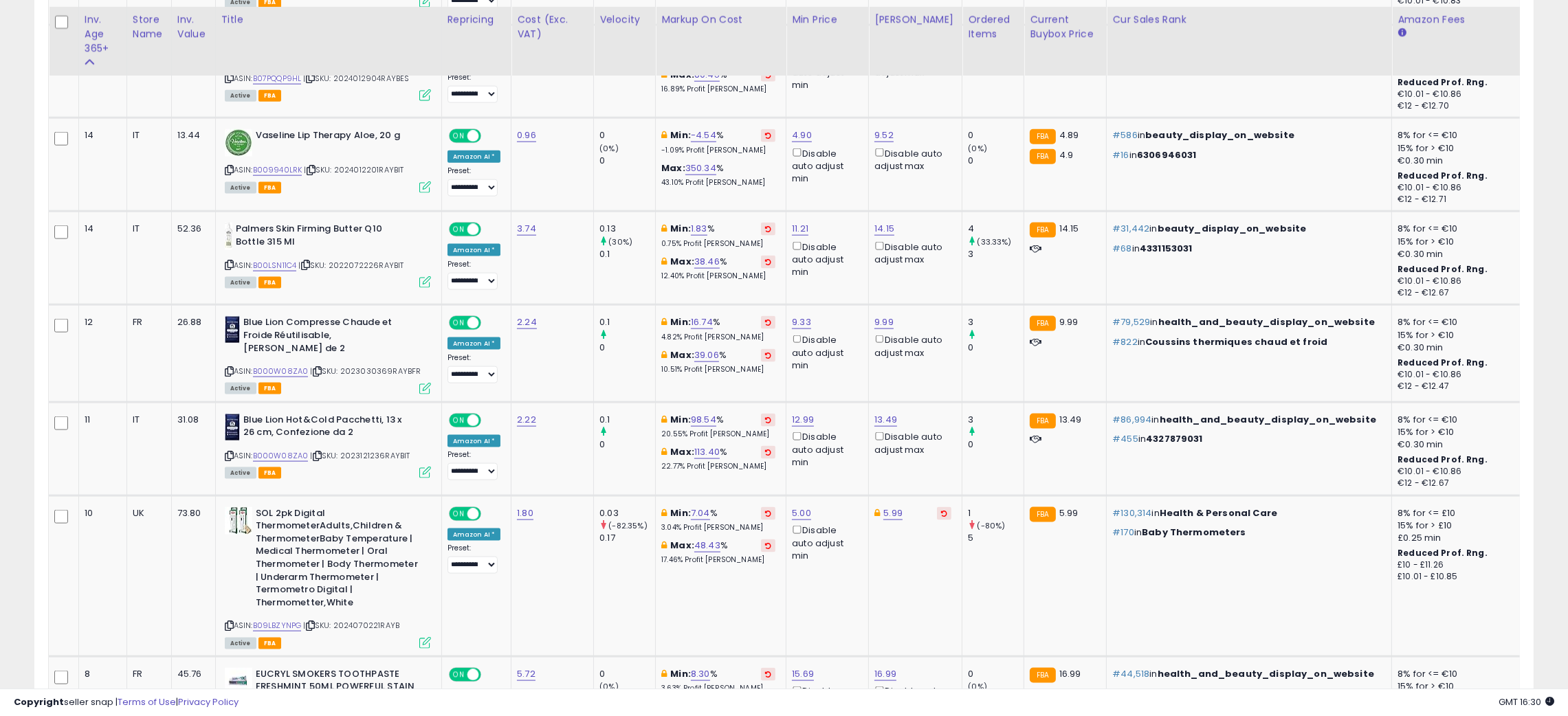
scroll to position [2970, 0]
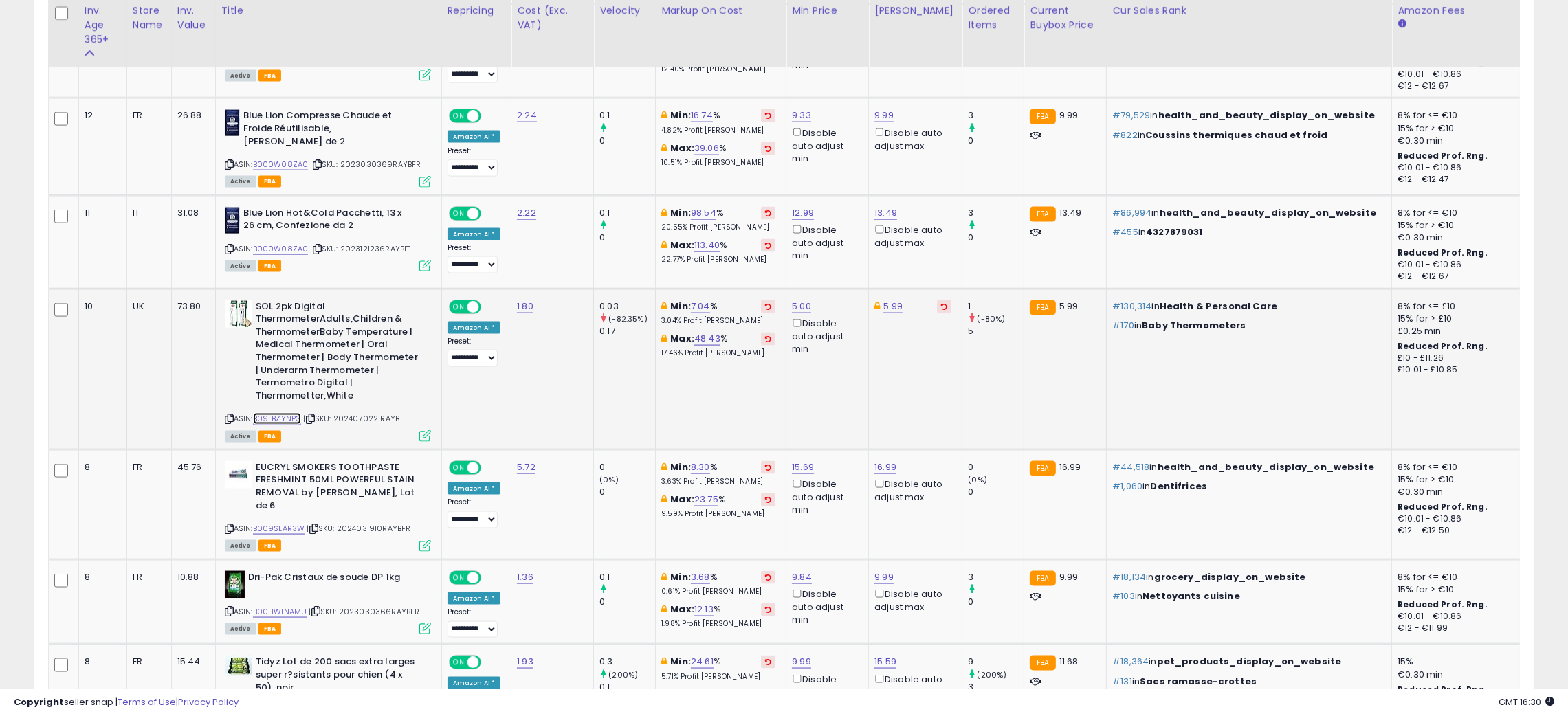
click at [279, 413] on link "B09LBZYNPG" at bounding box center [277, 419] width 49 height 12
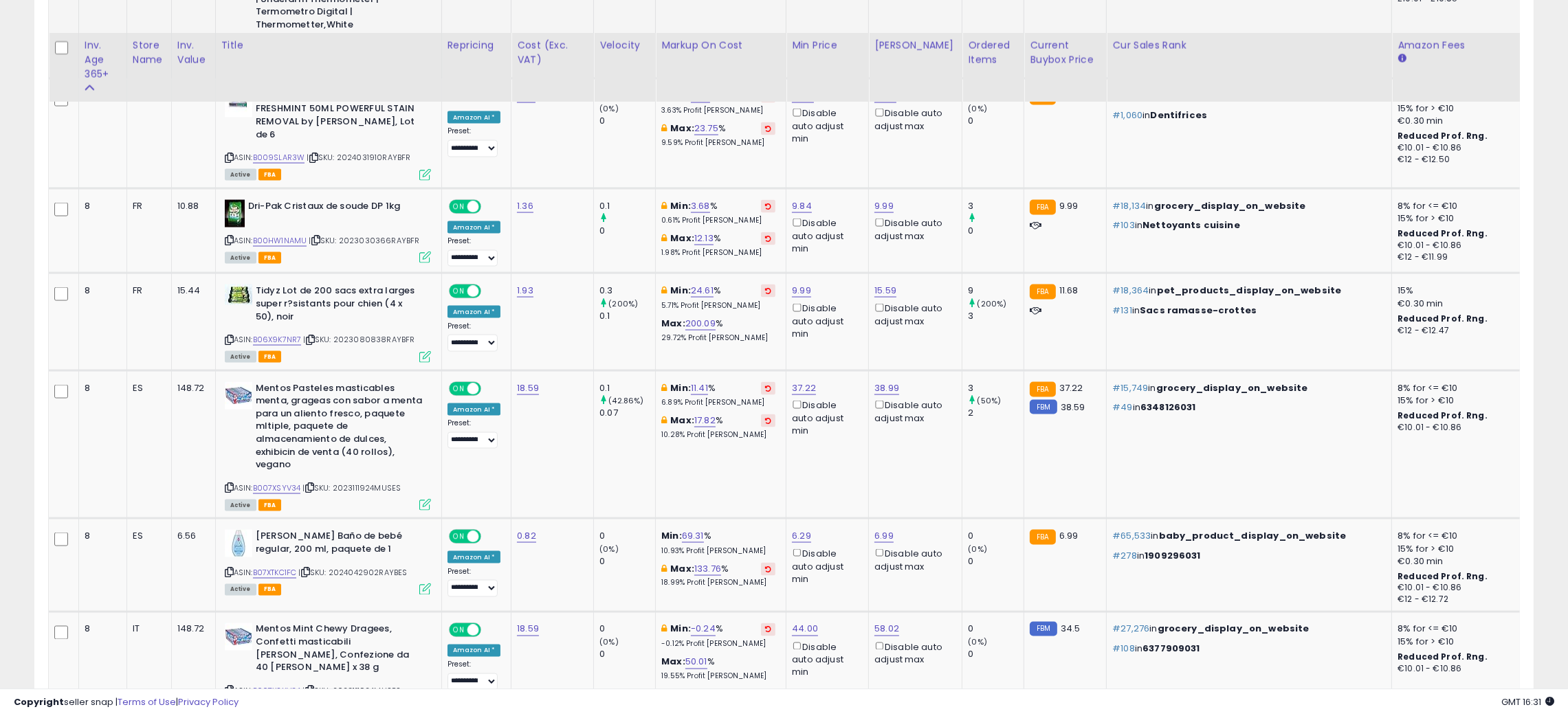
scroll to position [3382, 0]
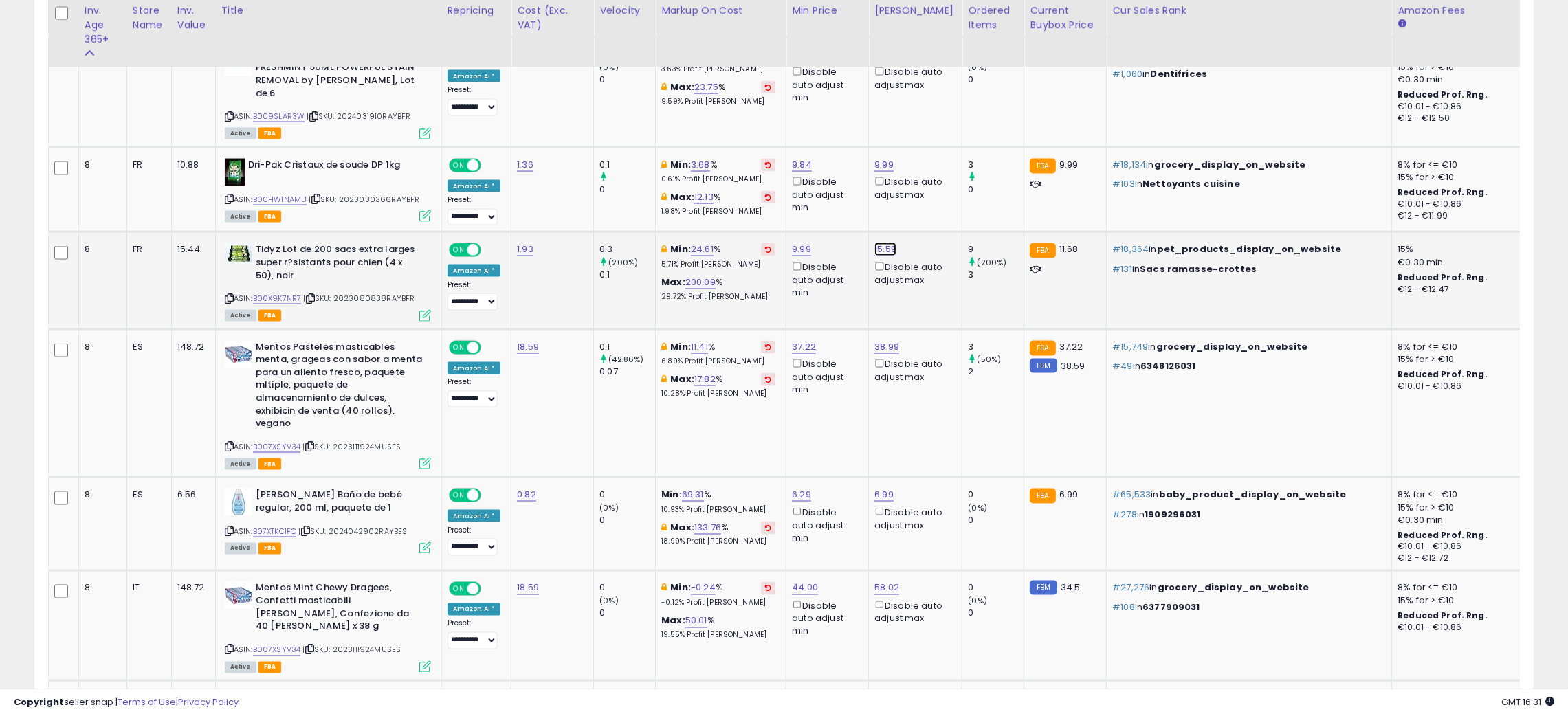
click at [879, 243] on link "15.59" at bounding box center [886, 250] width 22 height 14
type input "*"
type input "****"
click at [924, 165] on icon "submit" at bounding box center [920, 160] width 9 height 9
click at [311, 295] on icon at bounding box center [310, 299] width 9 height 8
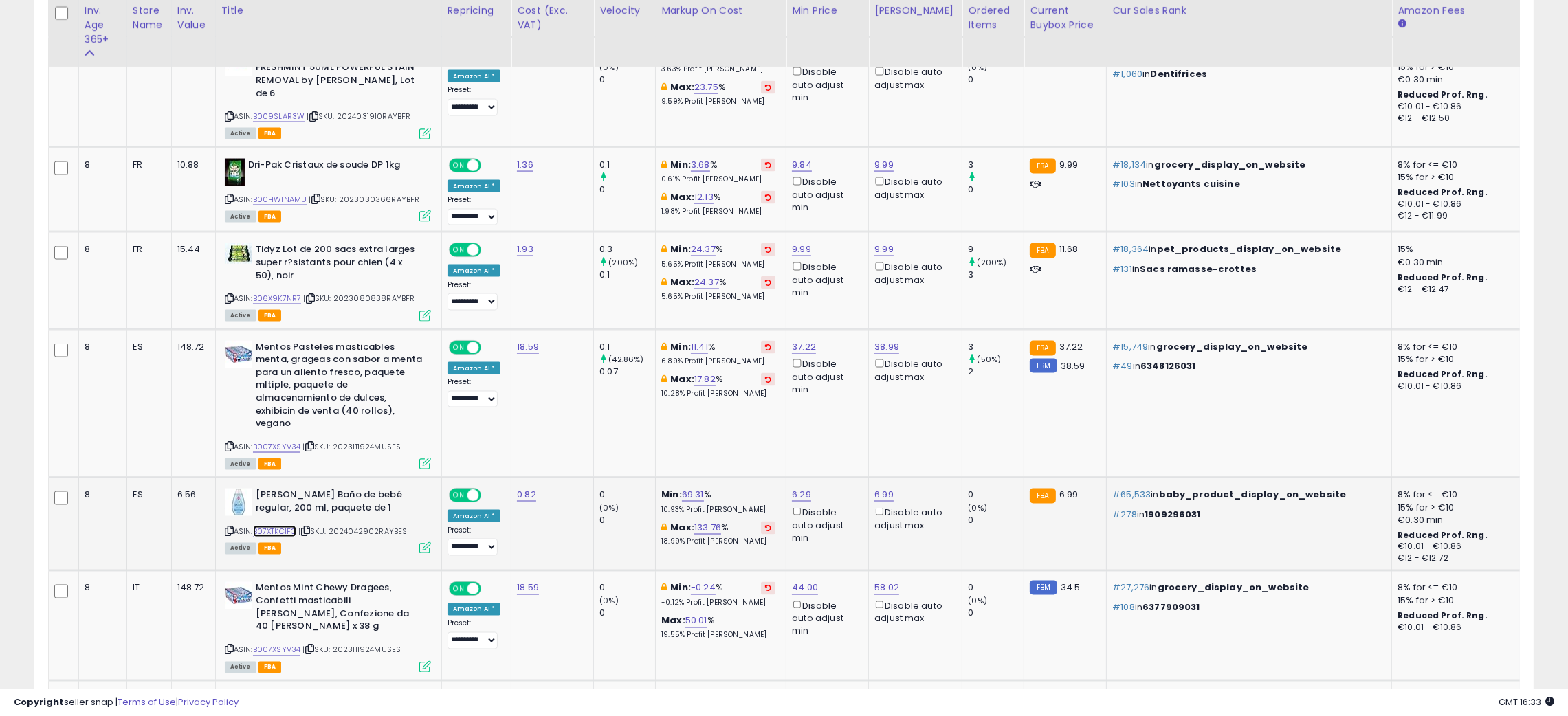
click at [279, 526] on link "B07XTKC1FC" at bounding box center [275, 532] width 44 height 12
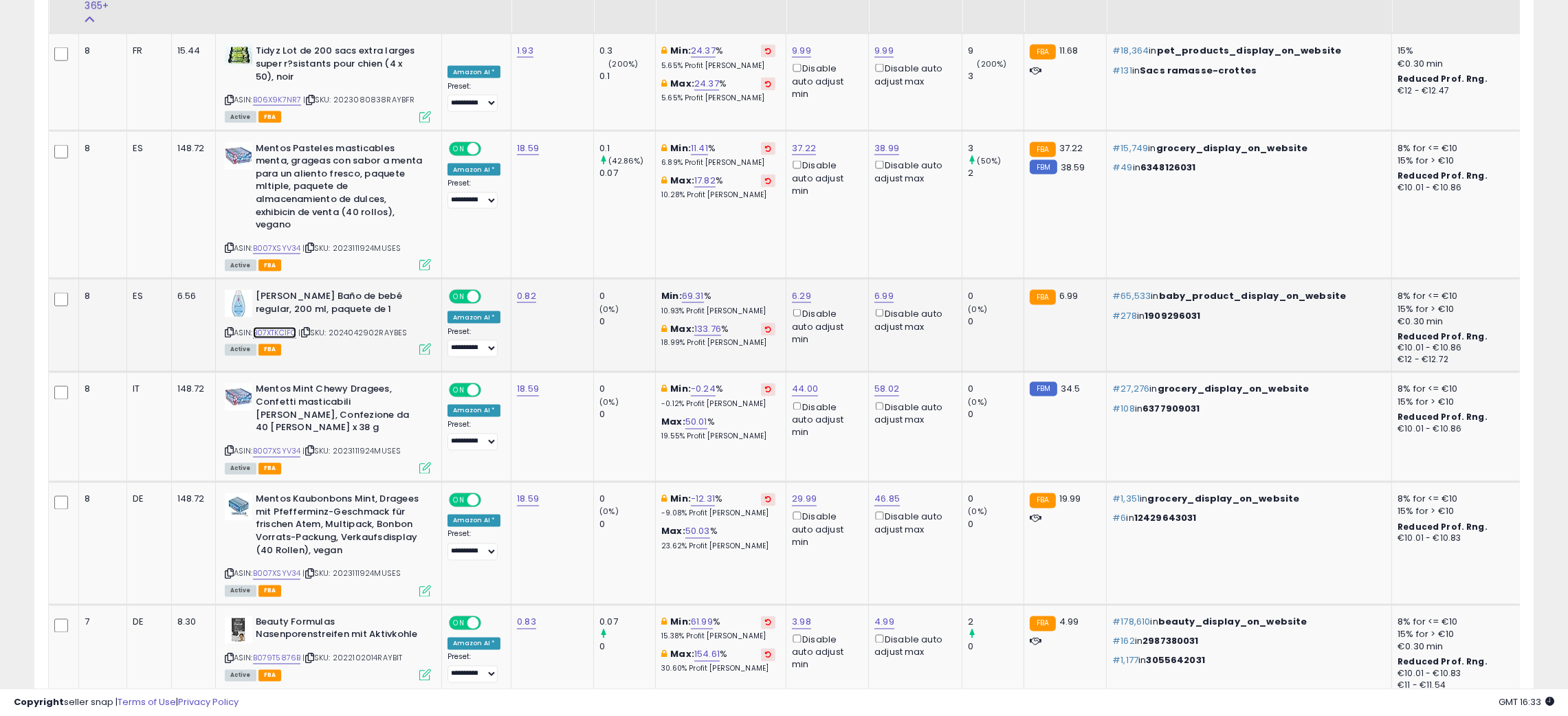
scroll to position [3588, 0]
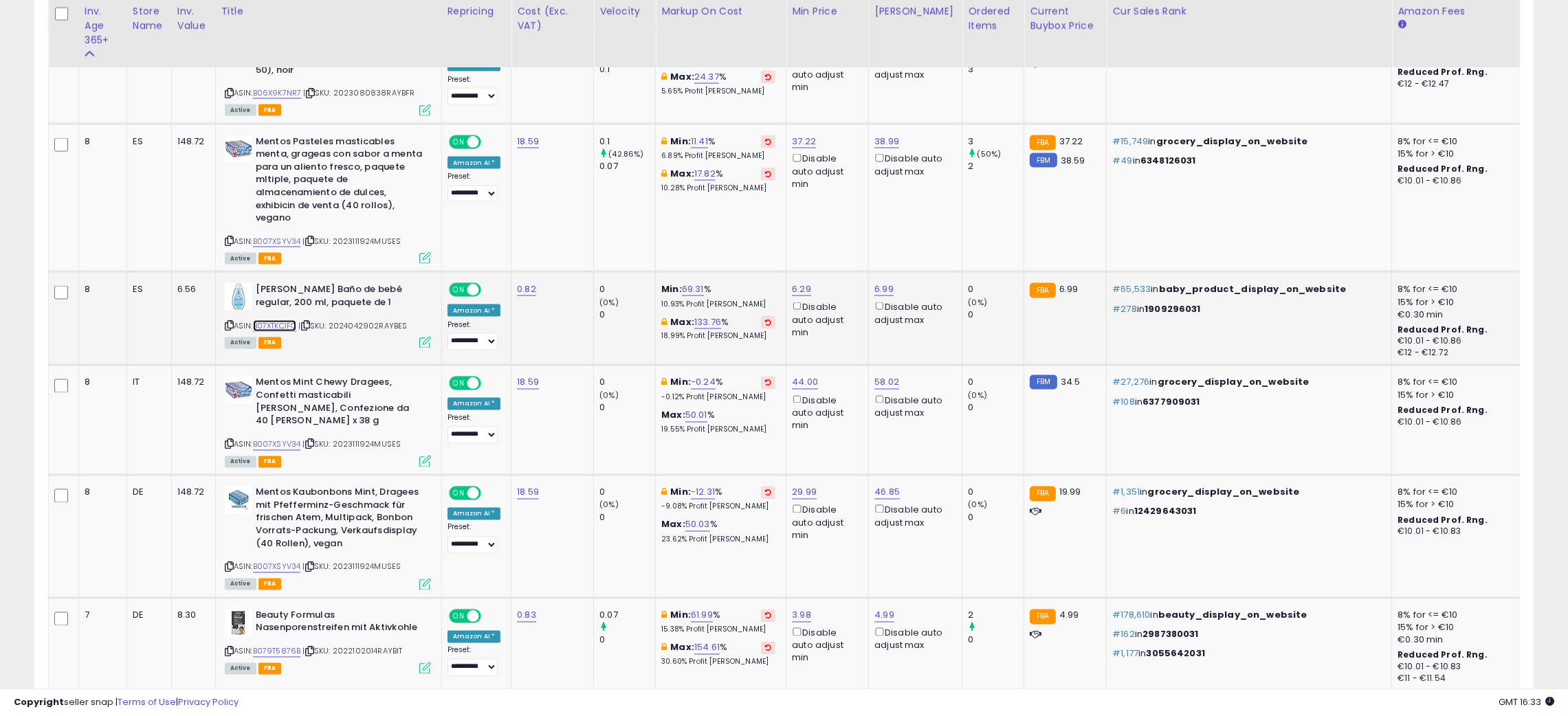
click at [269, 321] on link "B07XTKC1FC" at bounding box center [275, 326] width 44 height 12
click at [799, 283] on link "6.29" at bounding box center [802, 290] width 19 height 14
type input "*"
type input "****"
click at [840, 200] on icon "submit" at bounding box center [836, 200] width 9 height 9
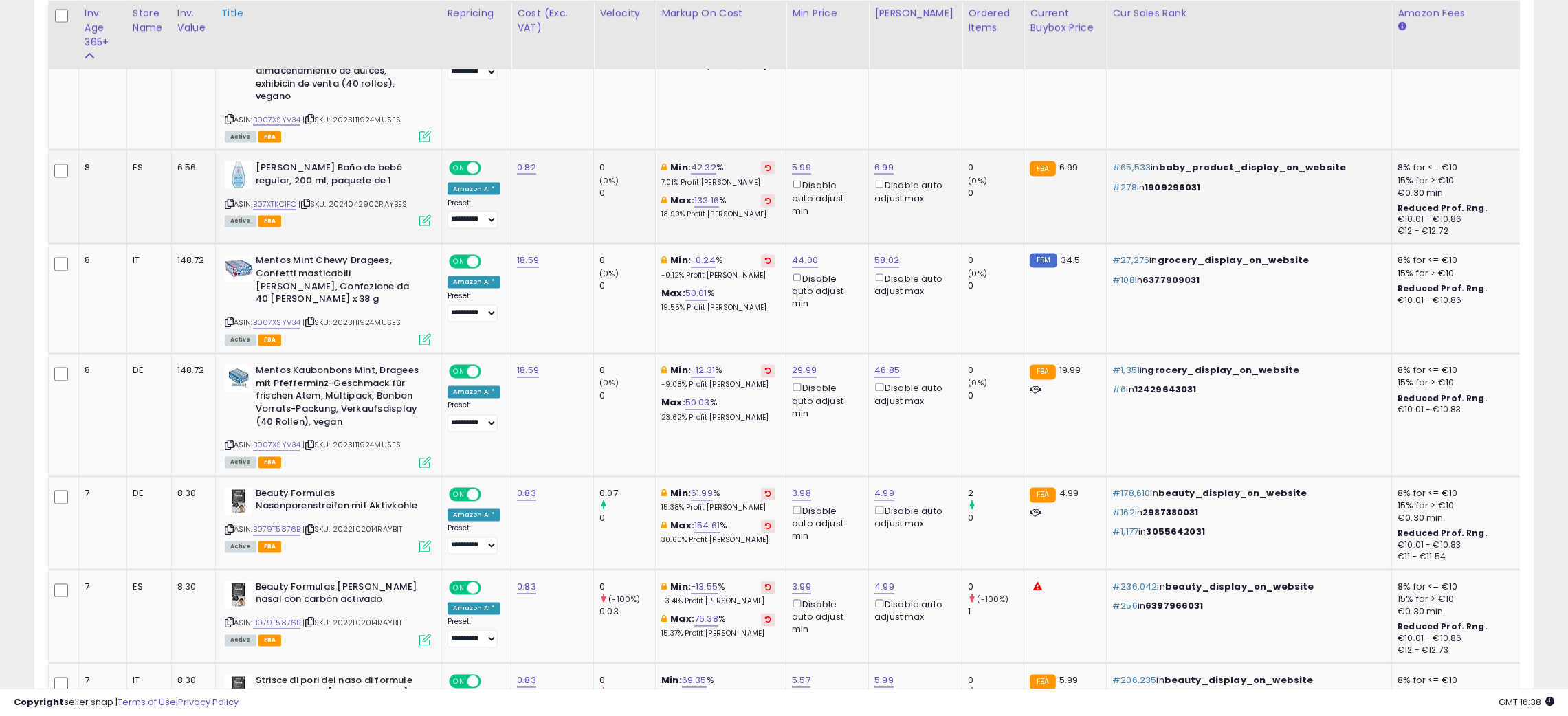
scroll to position [3712, 0]
click at [272, 315] on link "B007XSYV34" at bounding box center [277, 321] width 48 height 12
click at [226, 317] on icon at bounding box center [229, 321] width 9 height 8
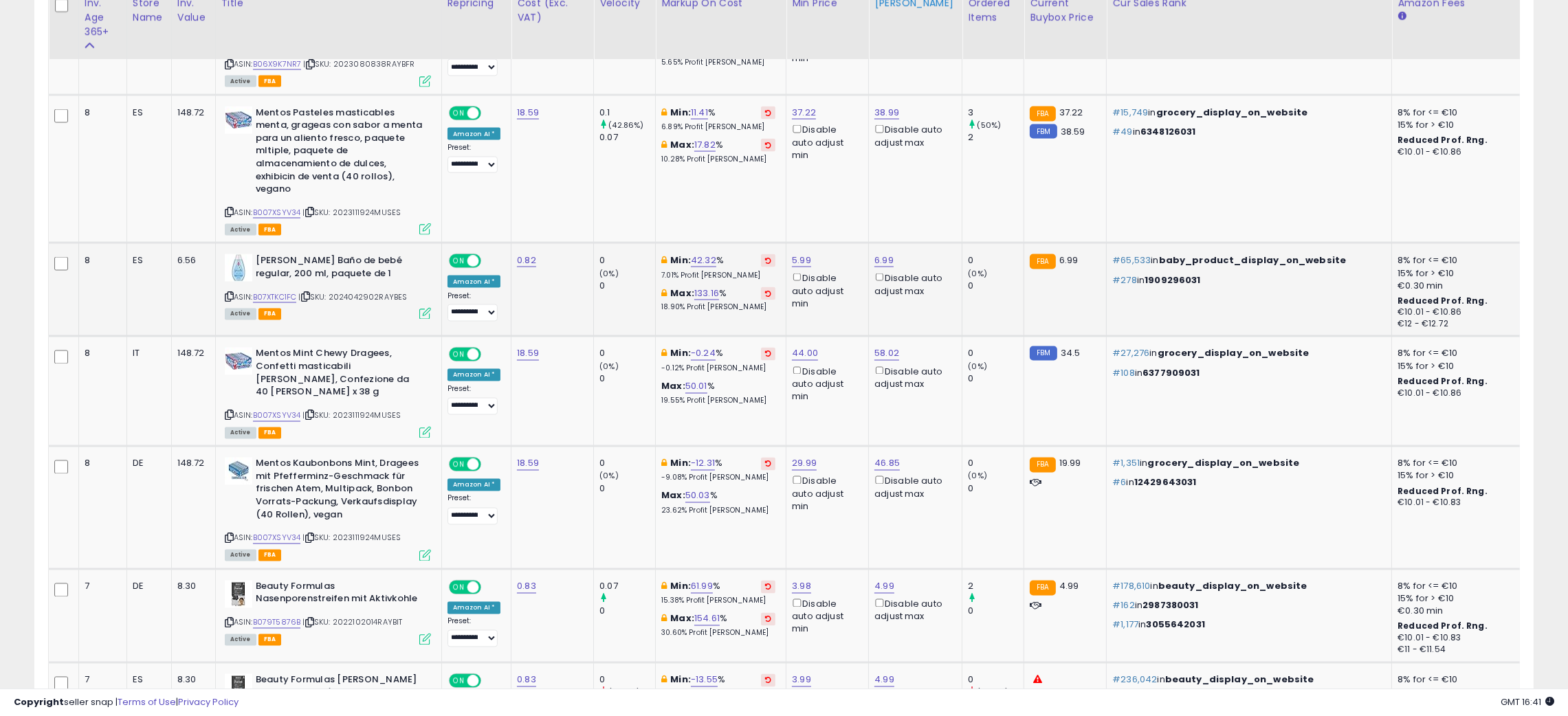
scroll to position [3588, 0]
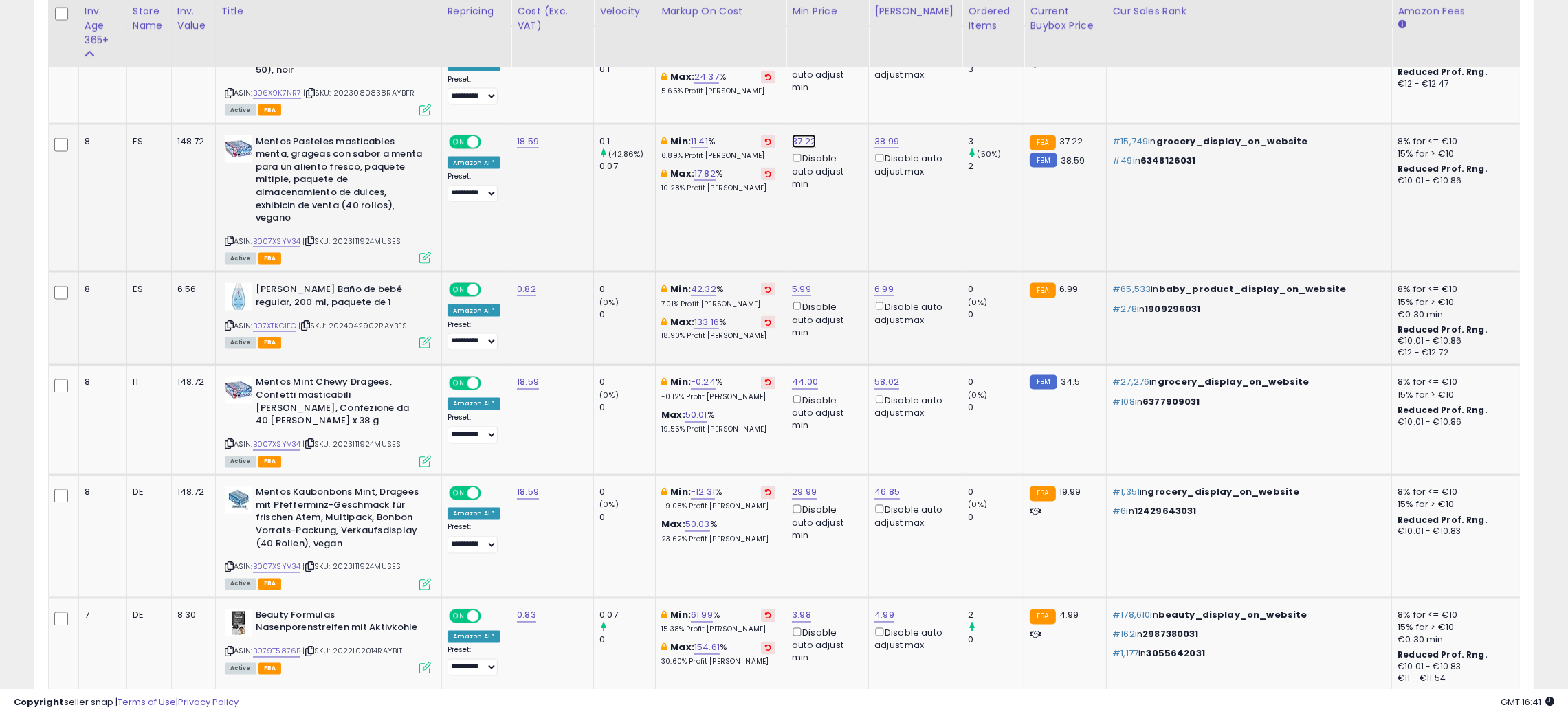
click at [803, 135] on link "37.22" at bounding box center [804, 142] width 24 height 14
type input "*****"
click at [850, 59] on button "submit" at bounding box center [838, 53] width 23 height 20
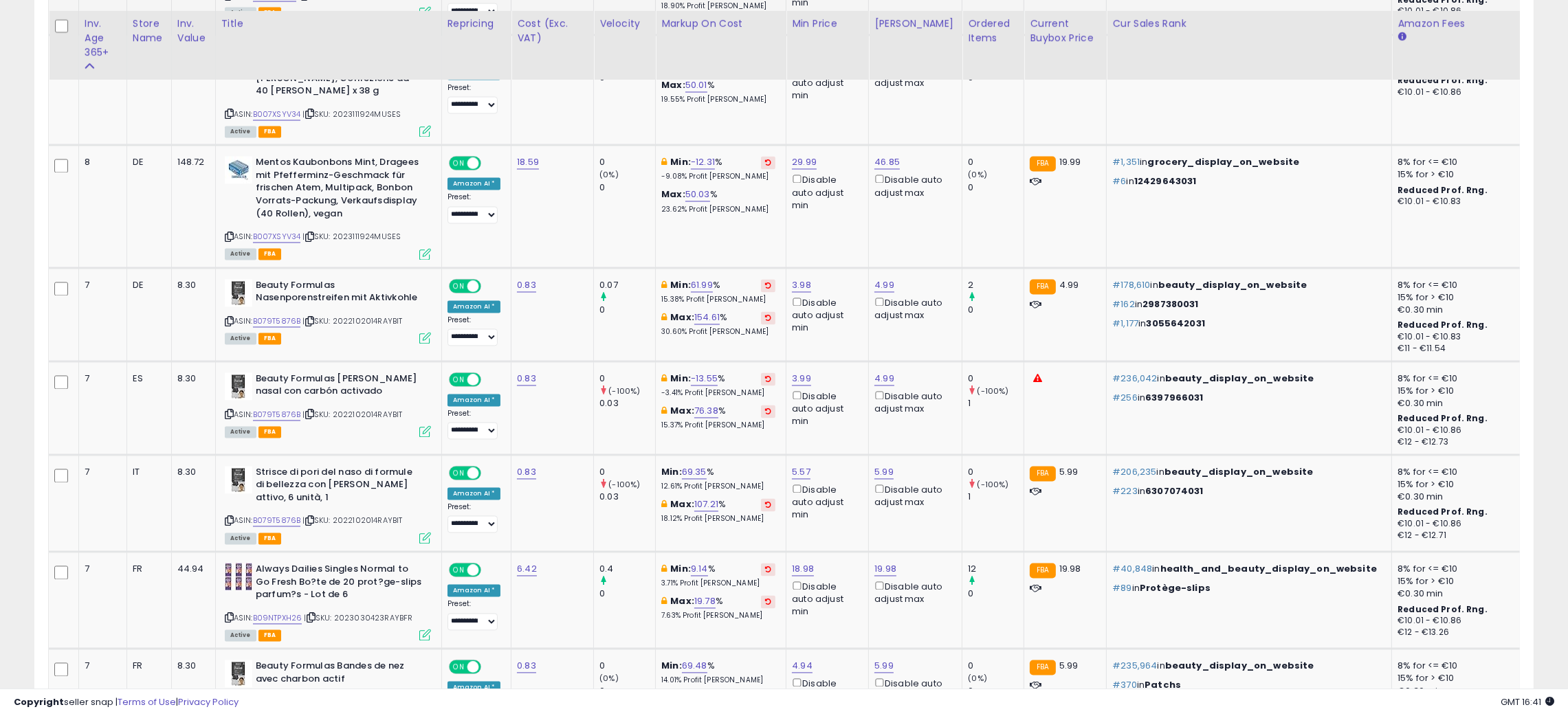
scroll to position [3959, 0]
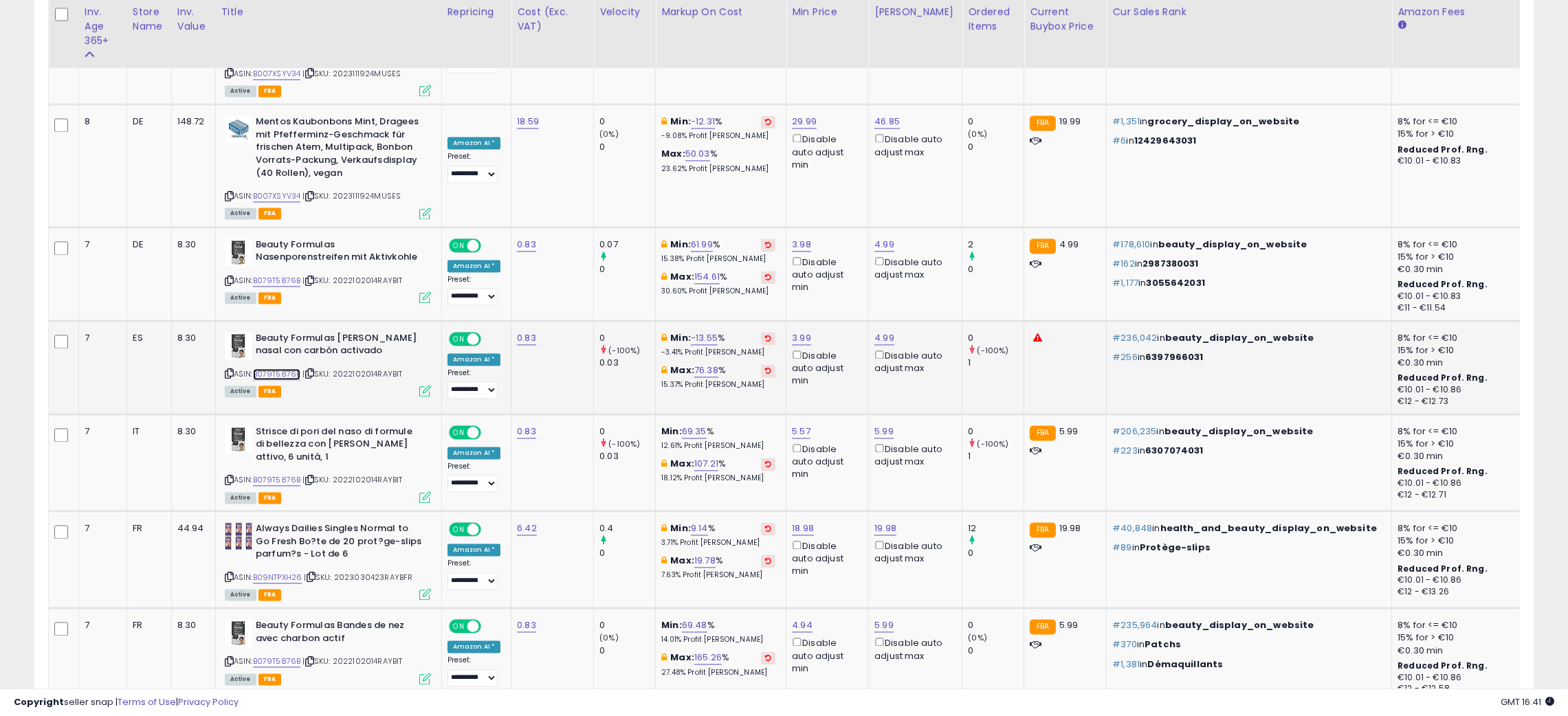
click at [272, 368] on link "B079T5876B" at bounding box center [277, 374] width 48 height 12
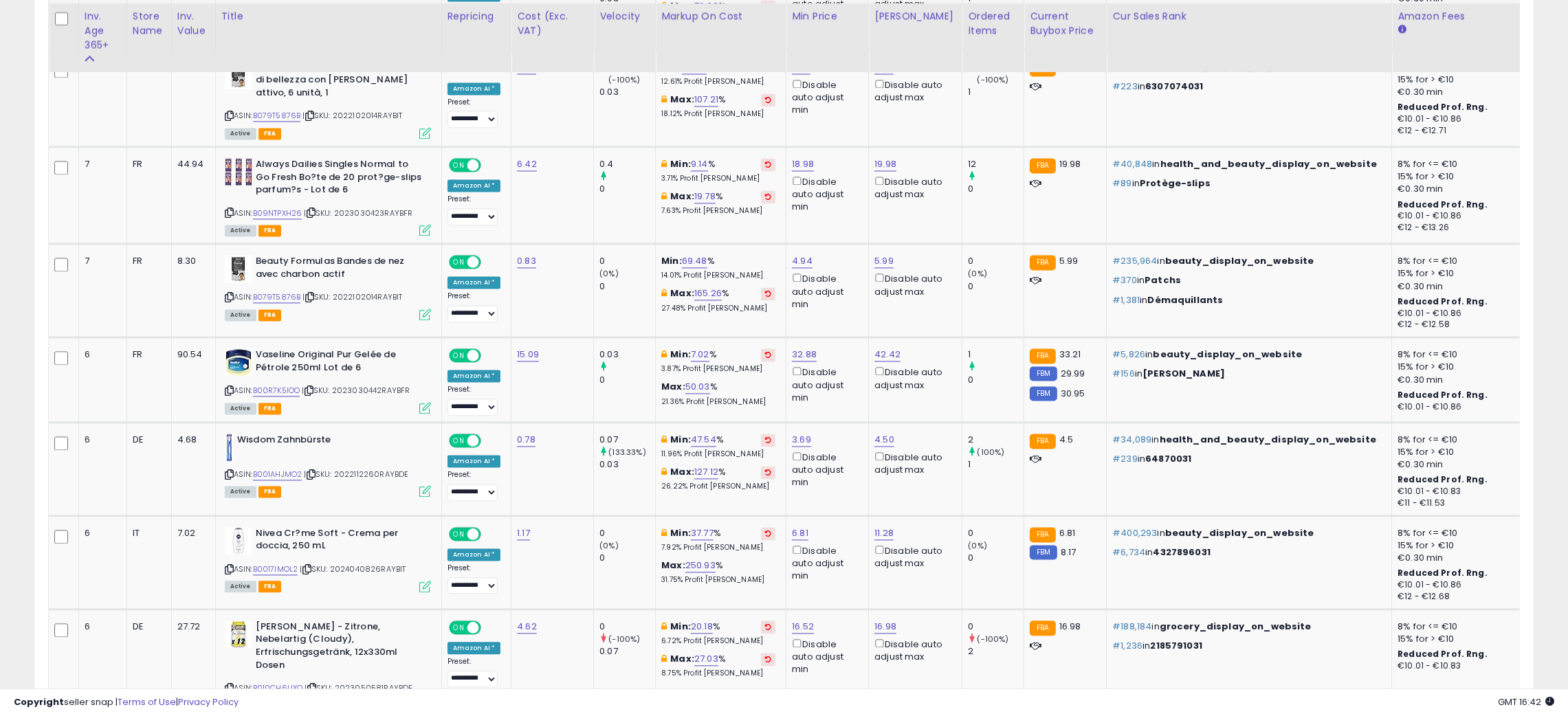
scroll to position [4330, 0]
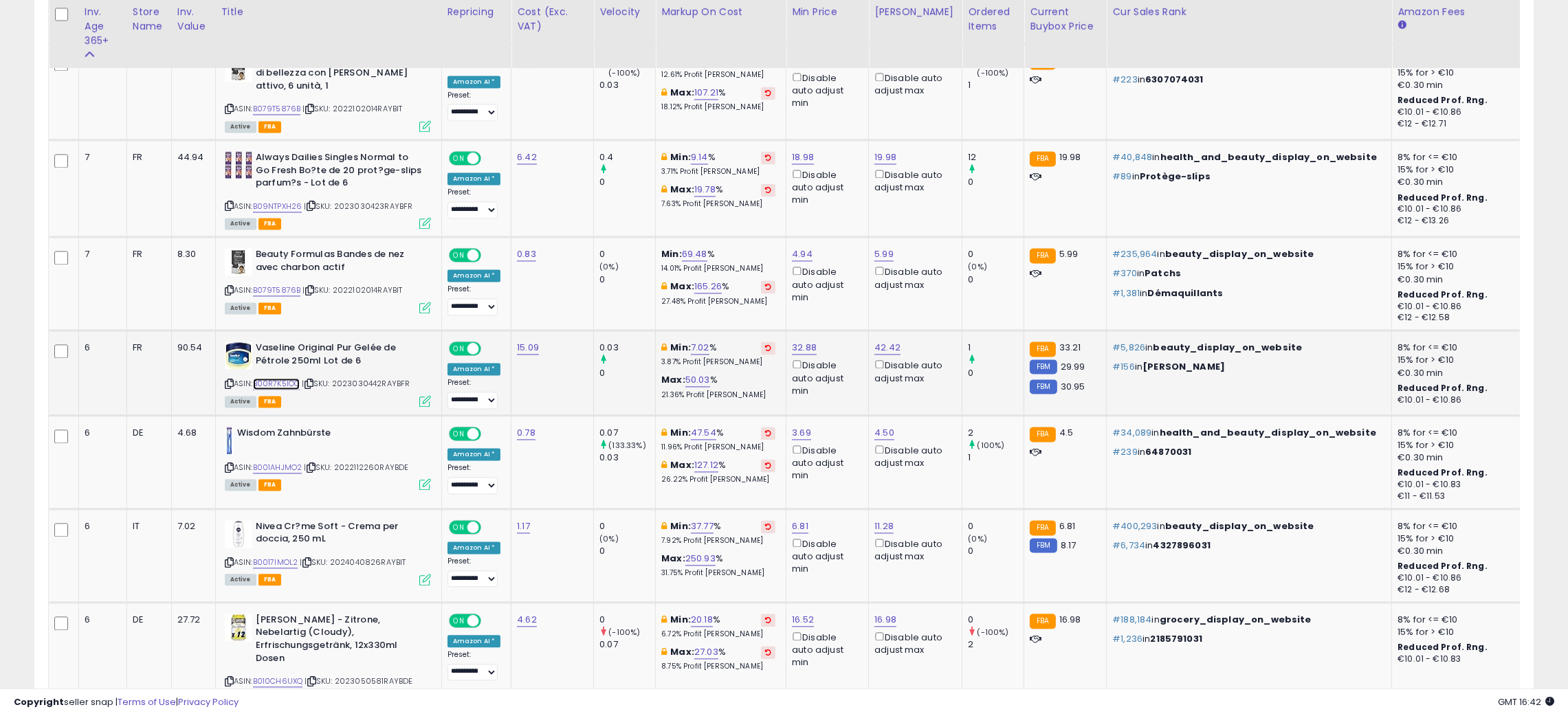
click at [279, 378] on link "B00R7K5IOO" at bounding box center [276, 384] width 47 height 12
click at [49, 237] on td at bounding box center [64, 284] width 30 height 93
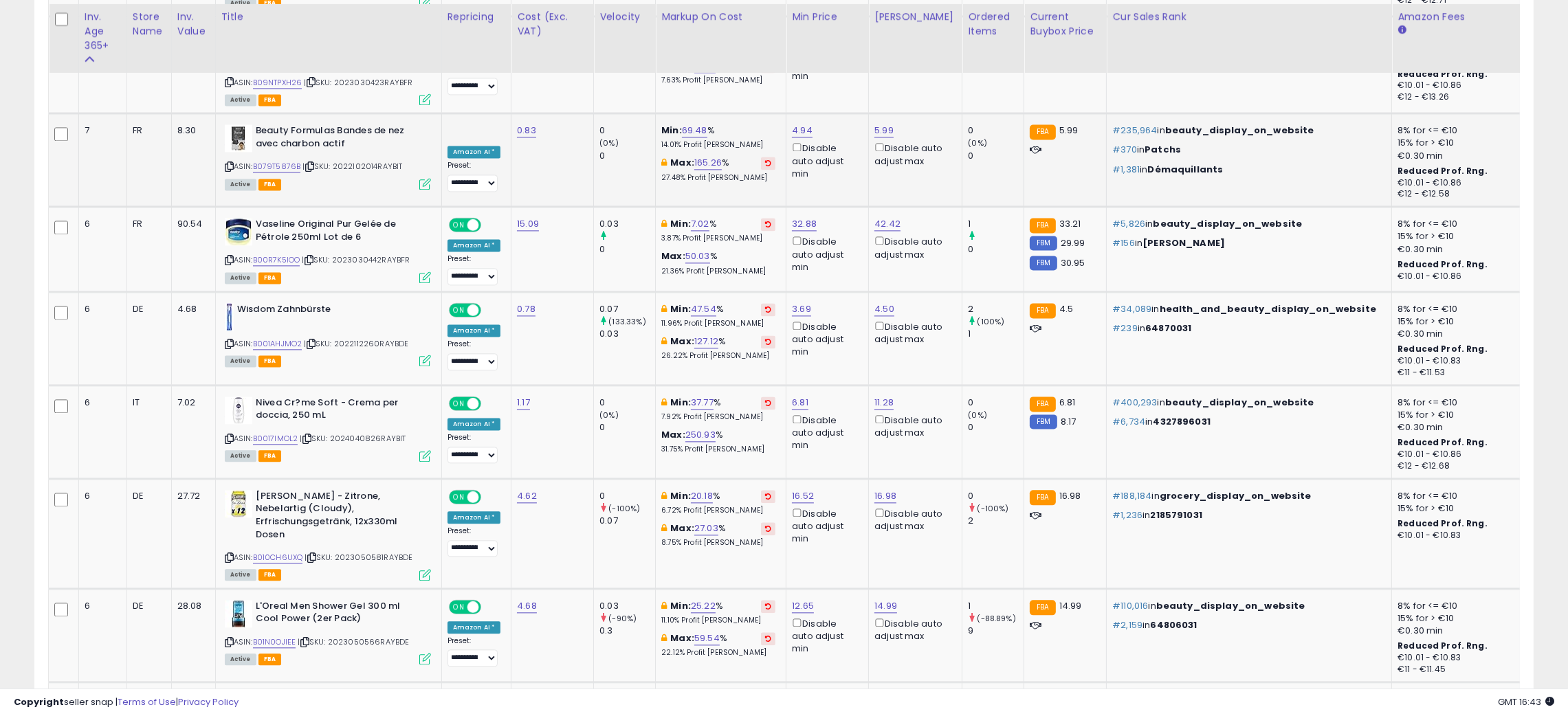
scroll to position [4495, 0]
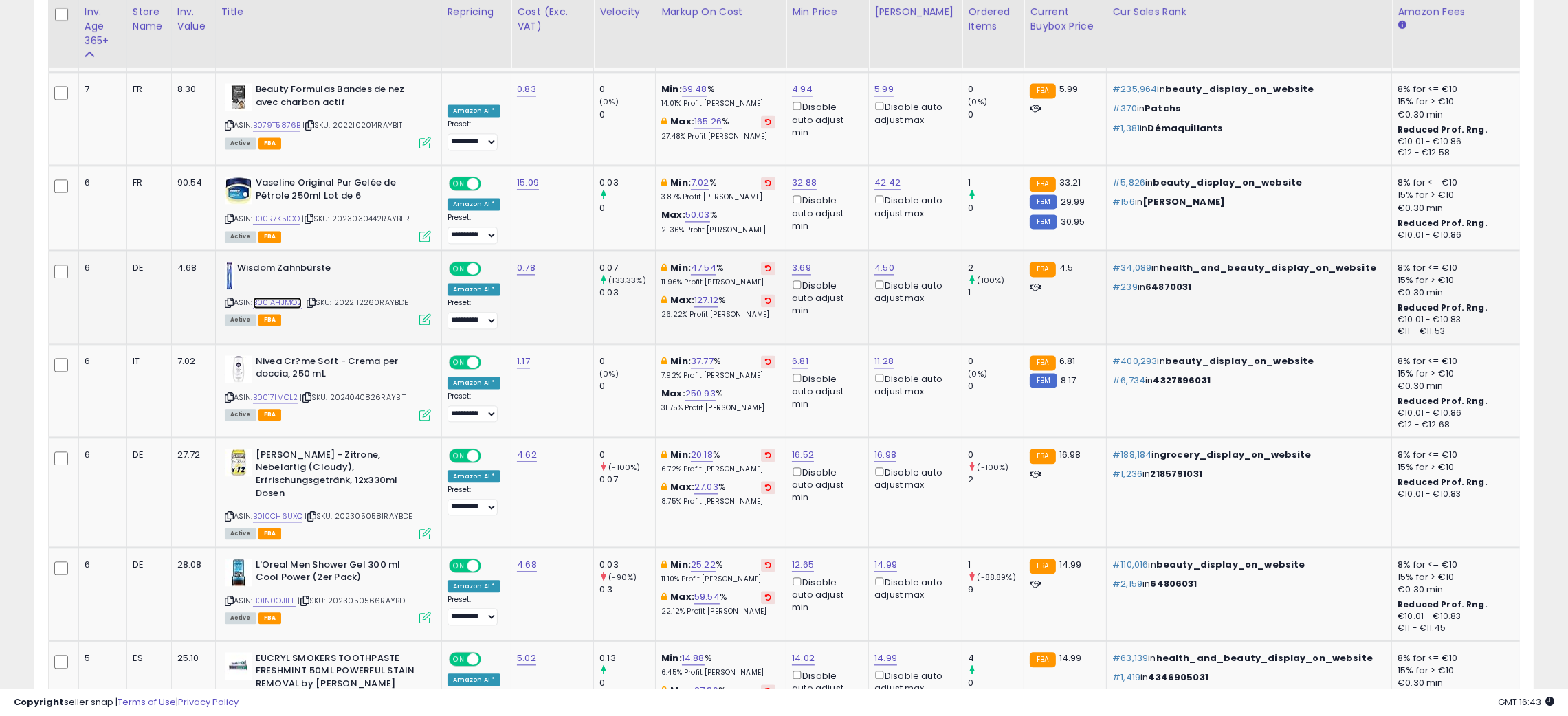
click at [273, 297] on link "B001AHJMO2" at bounding box center [278, 303] width 50 height 12
click at [226, 299] on icon at bounding box center [229, 303] width 9 height 8
click at [878, 261] on link "4.50" at bounding box center [885, 268] width 20 height 14
type input "*"
type input "****"
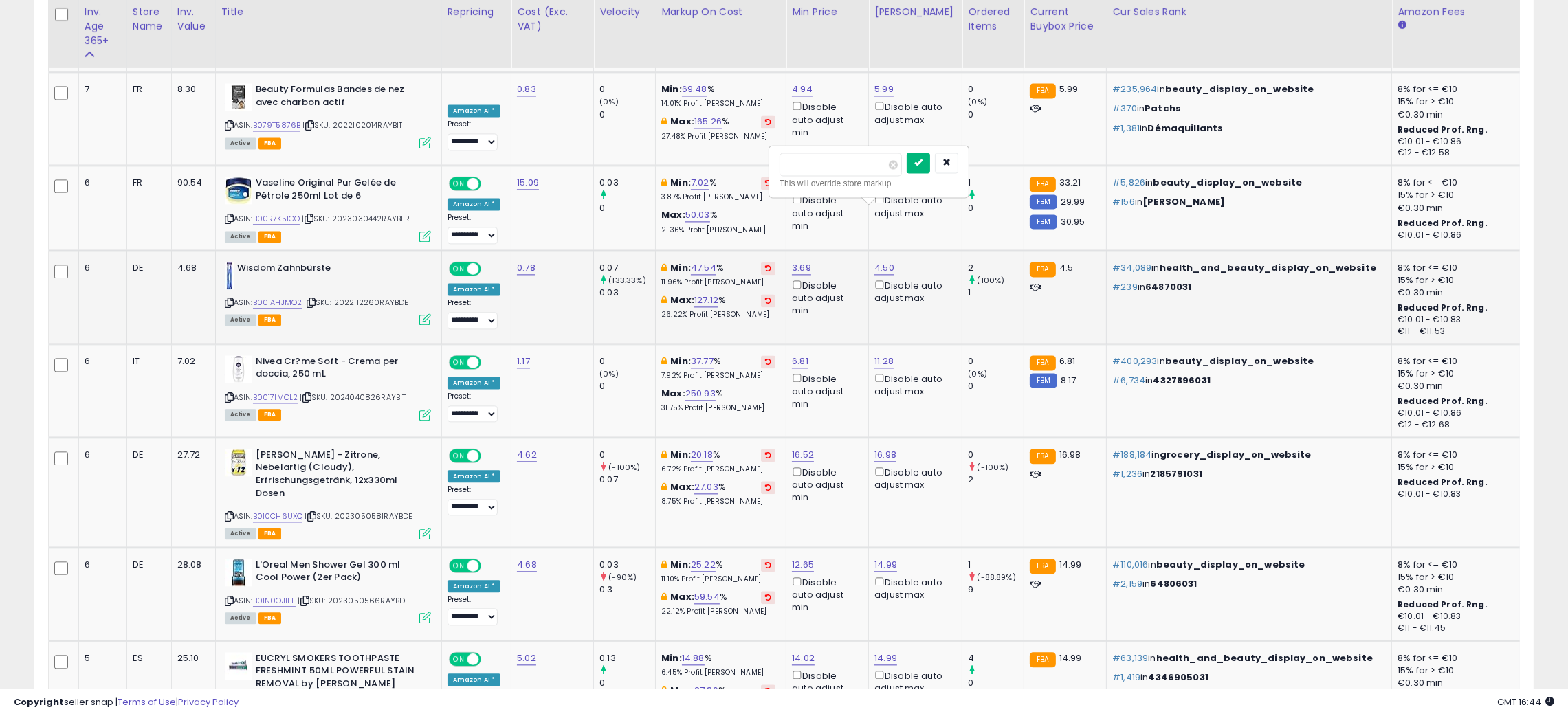
click at [922, 167] on icon "submit" at bounding box center [918, 162] width 9 height 9
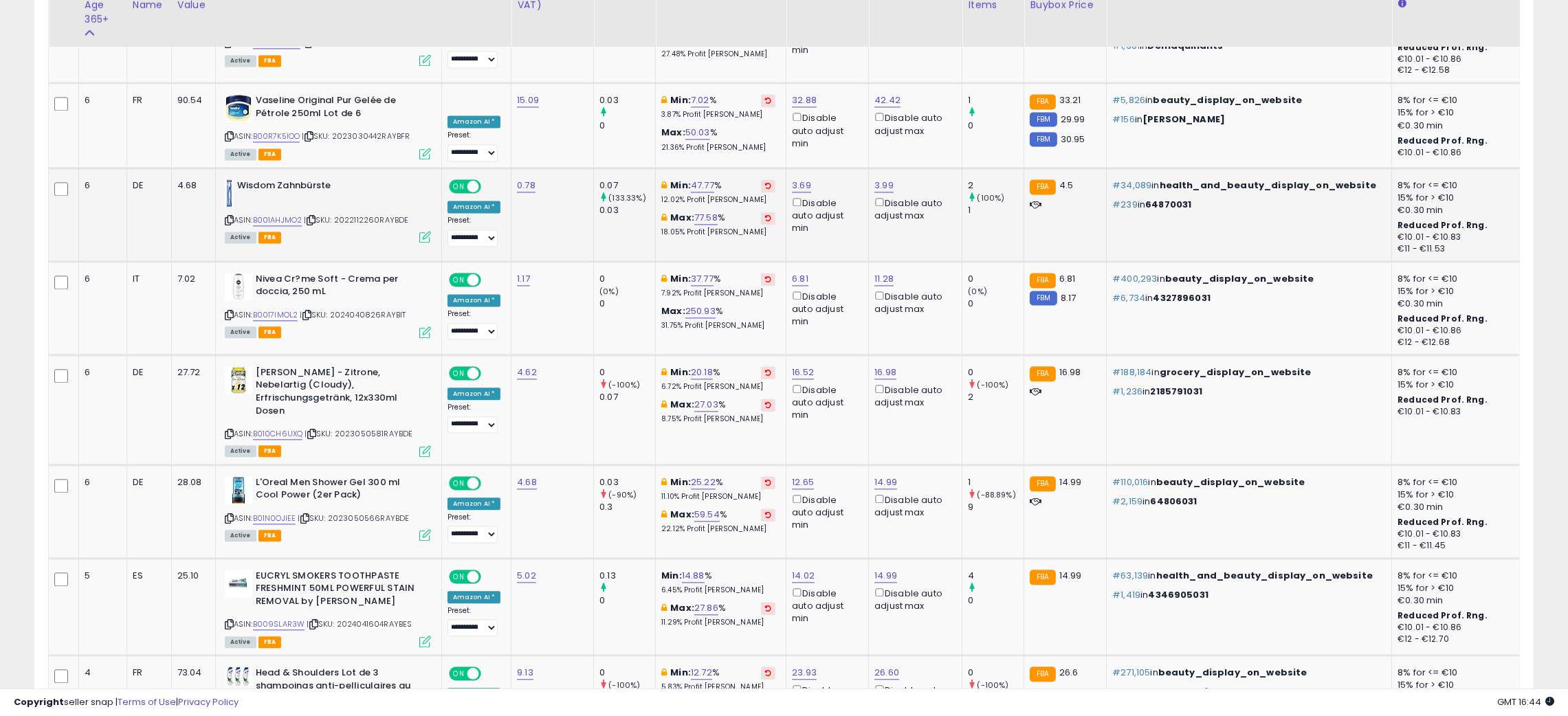
scroll to position [4619, 0]
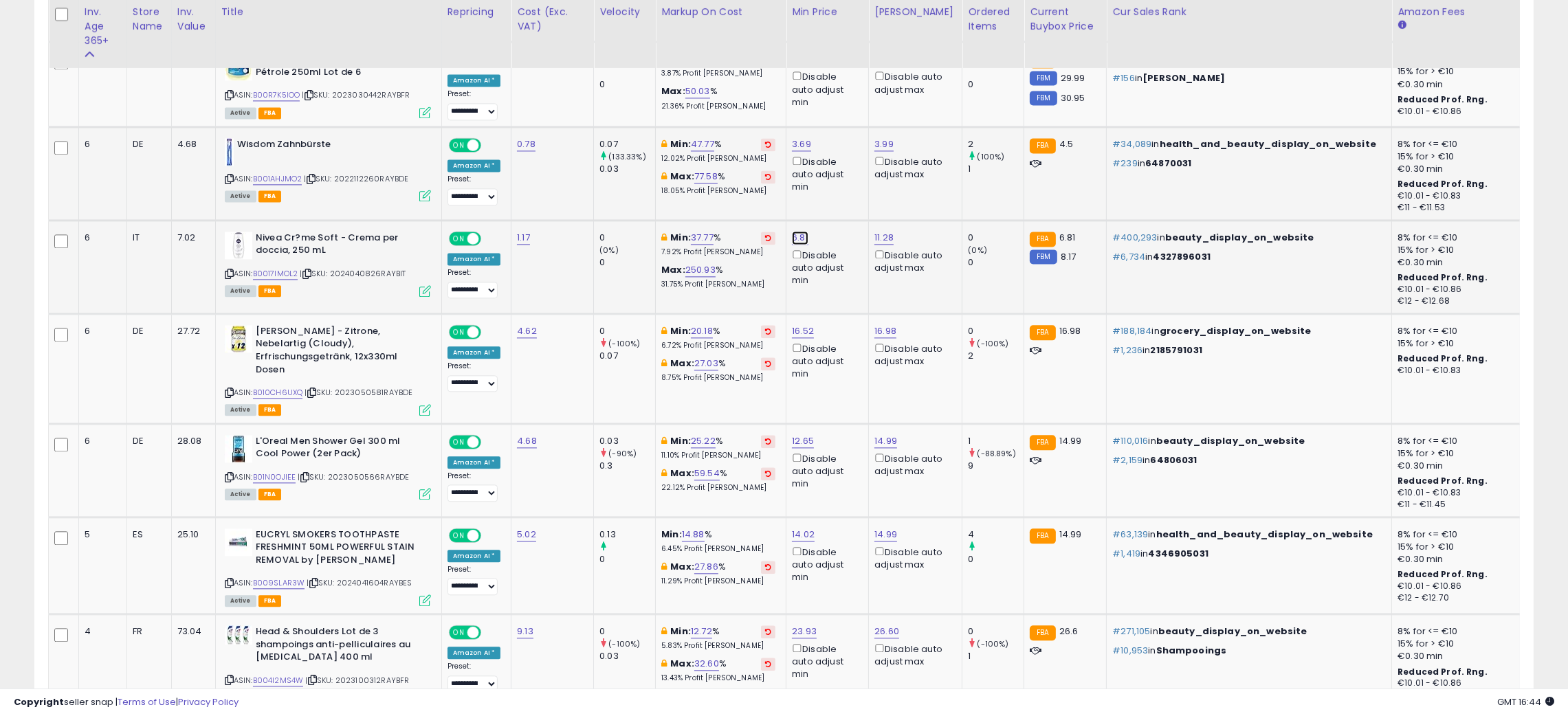
click at [794, 231] on link "6.81" at bounding box center [800, 238] width 16 height 14
type input "****"
click at [846, 132] on button "submit" at bounding box center [834, 132] width 23 height 20
click at [279, 268] on link "B0017IMOL2" at bounding box center [275, 273] width 45 height 12
click at [228, 270] on icon at bounding box center [229, 274] width 9 height 8
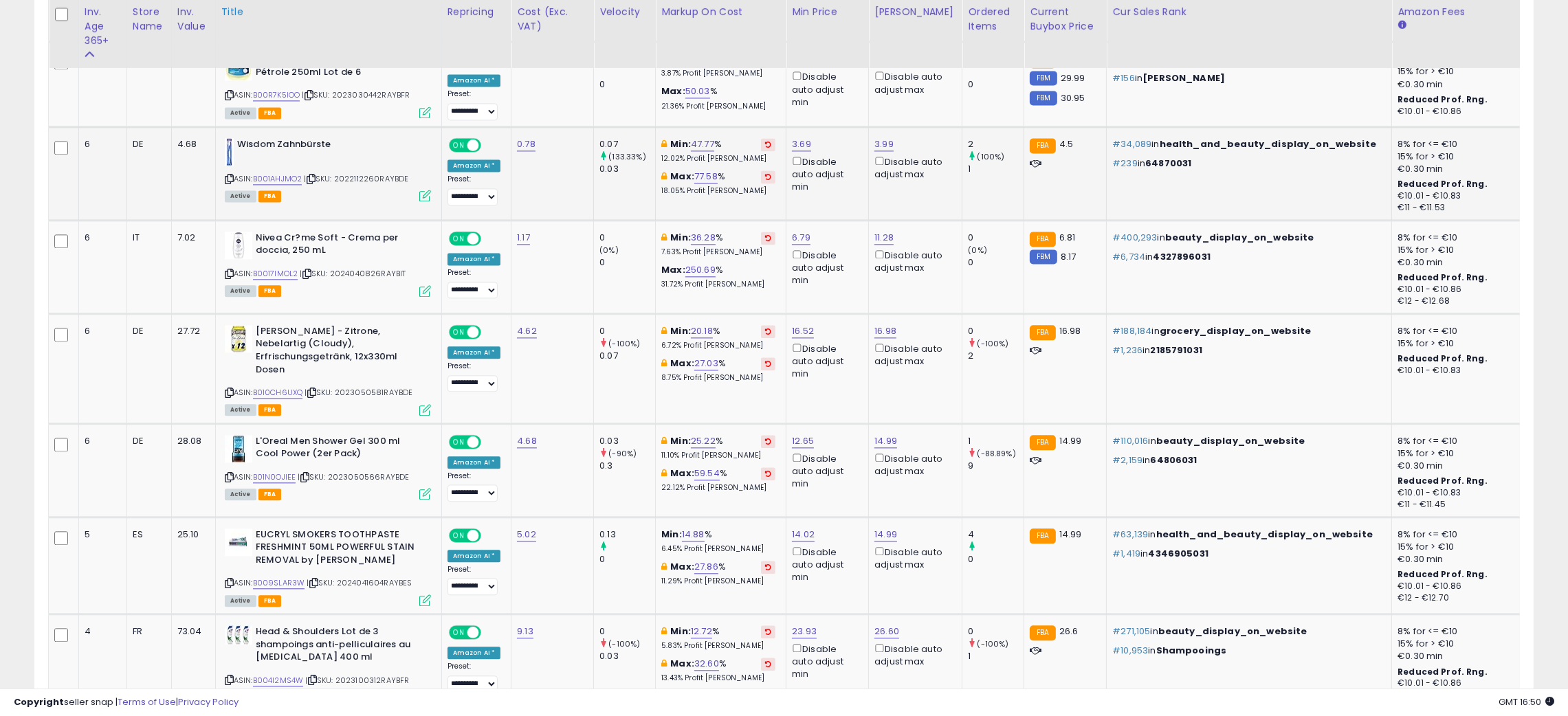
scroll to position [4660, 0]
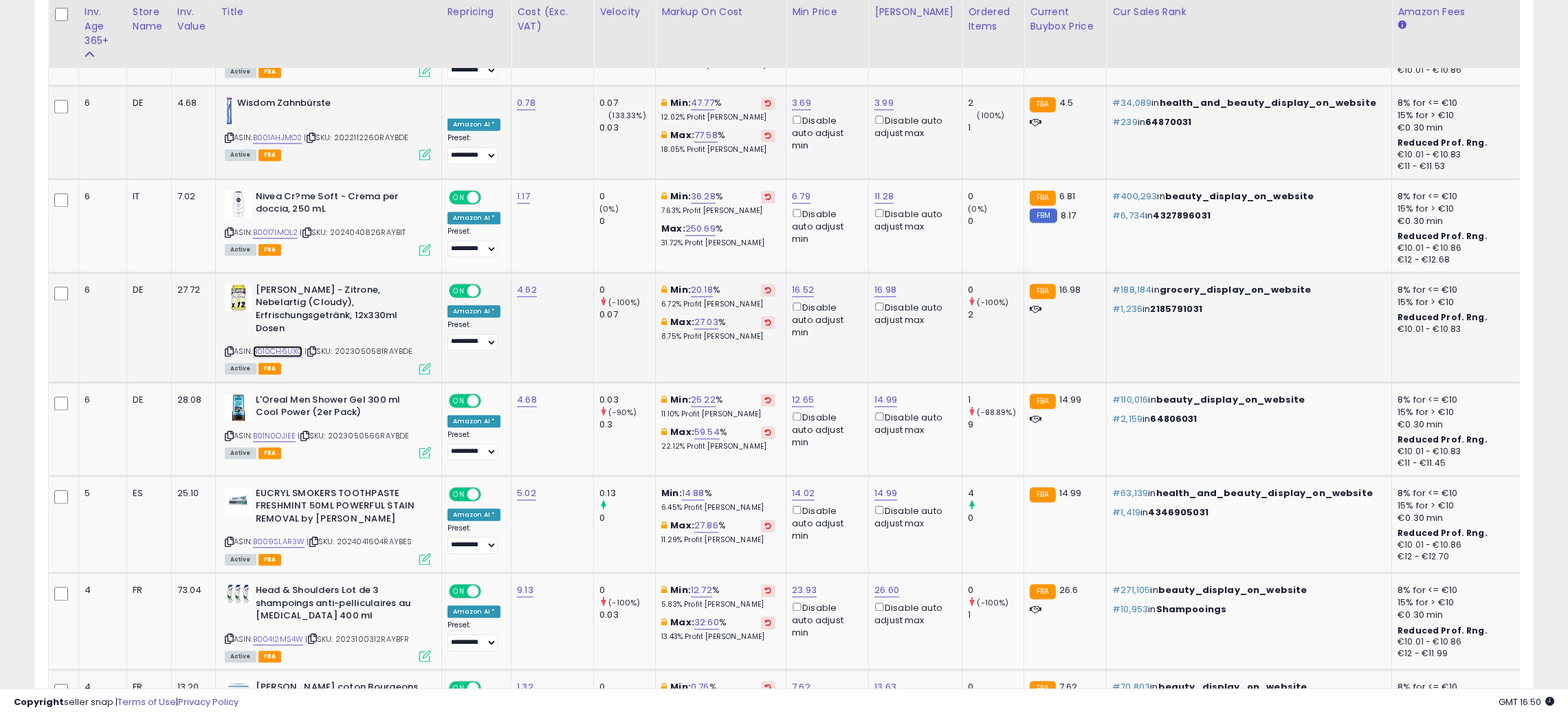
click at [279, 346] on link "B010CH6UXQ" at bounding box center [278, 351] width 50 height 12
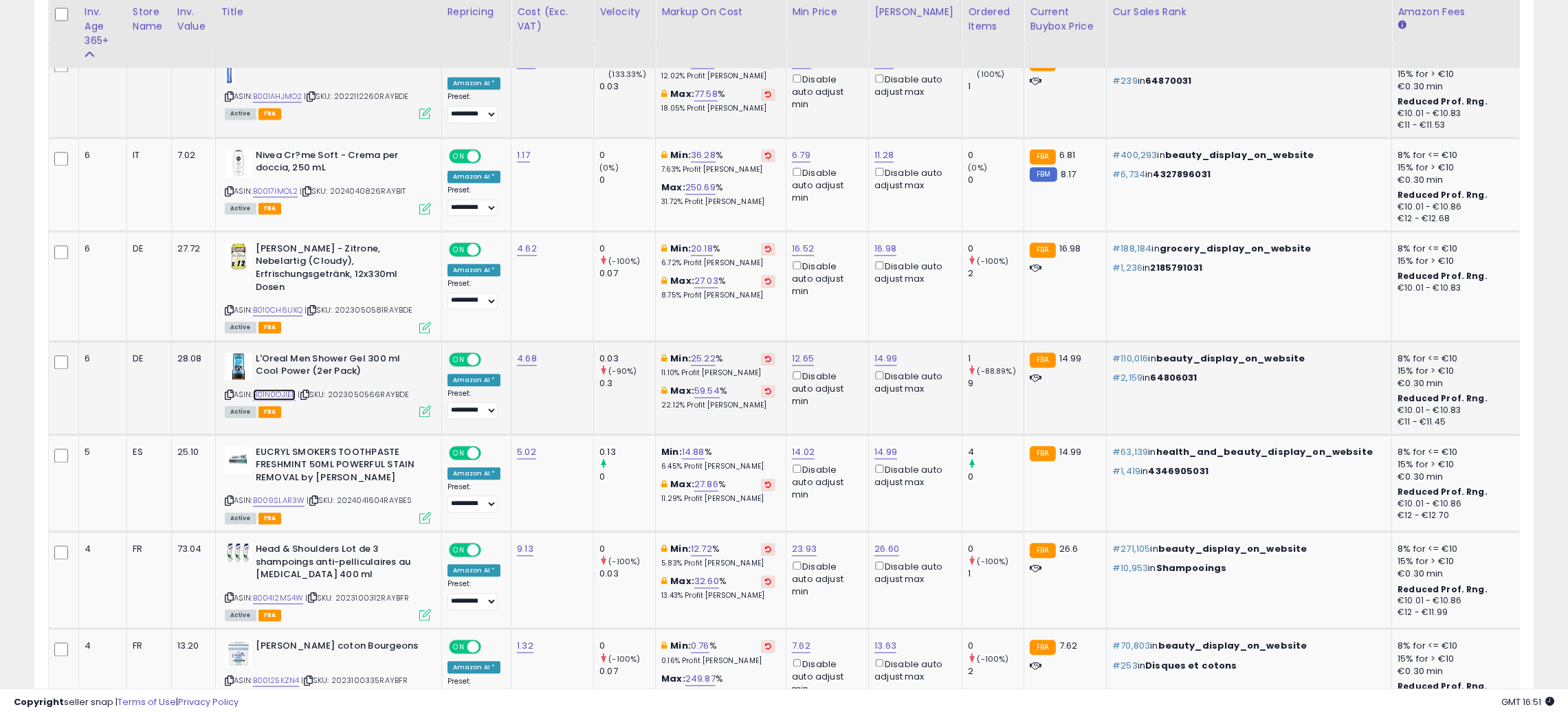
click at [277, 389] on link "B01N0OJIEE" at bounding box center [275, 395] width 44 height 12
click at [226, 391] on icon at bounding box center [229, 395] width 9 height 8
